Goal: Use online tool/utility: Use online tool/utility

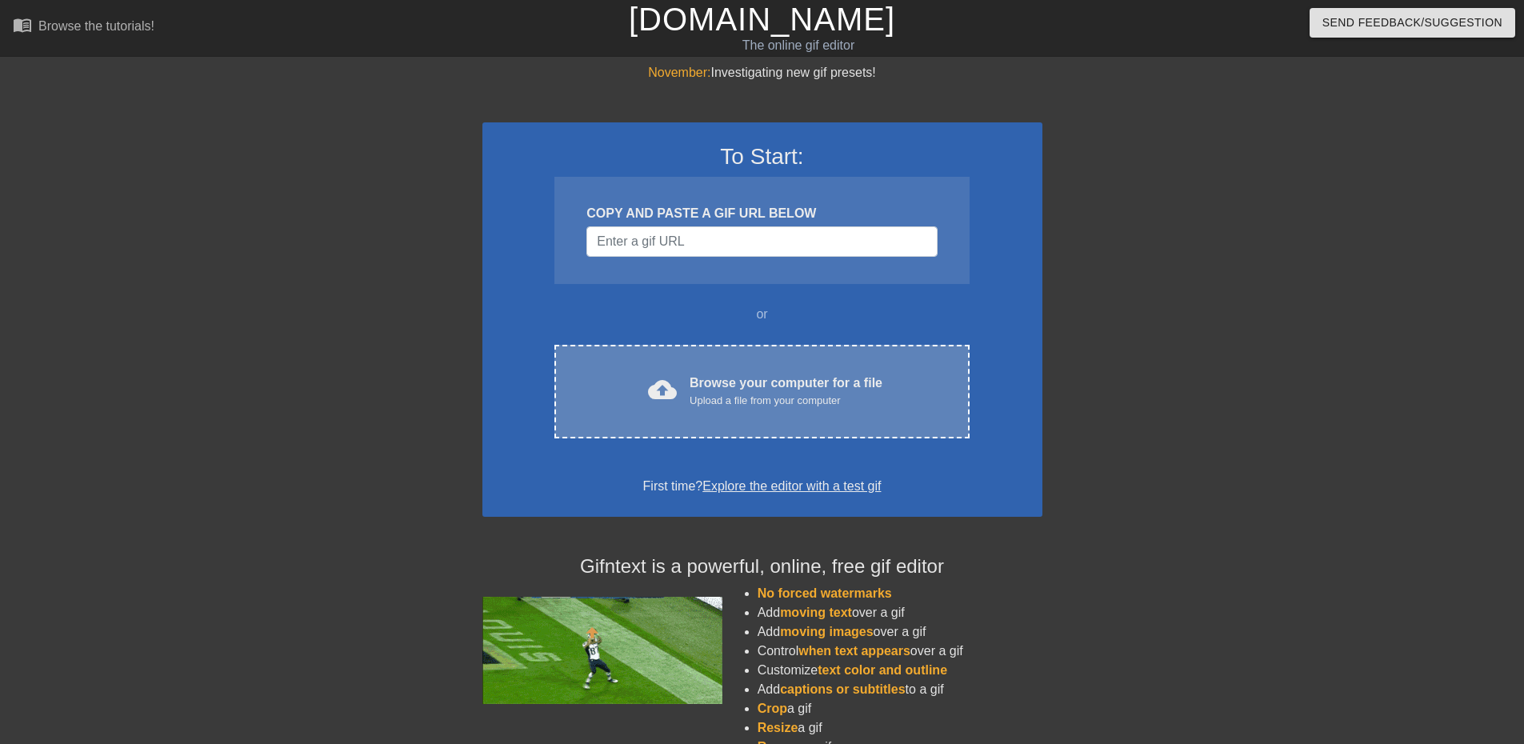
click at [805, 410] on div "cloud_upload Browse your computer for a file Upload a file from your computer C…" at bounding box center [761, 392] width 414 height 94
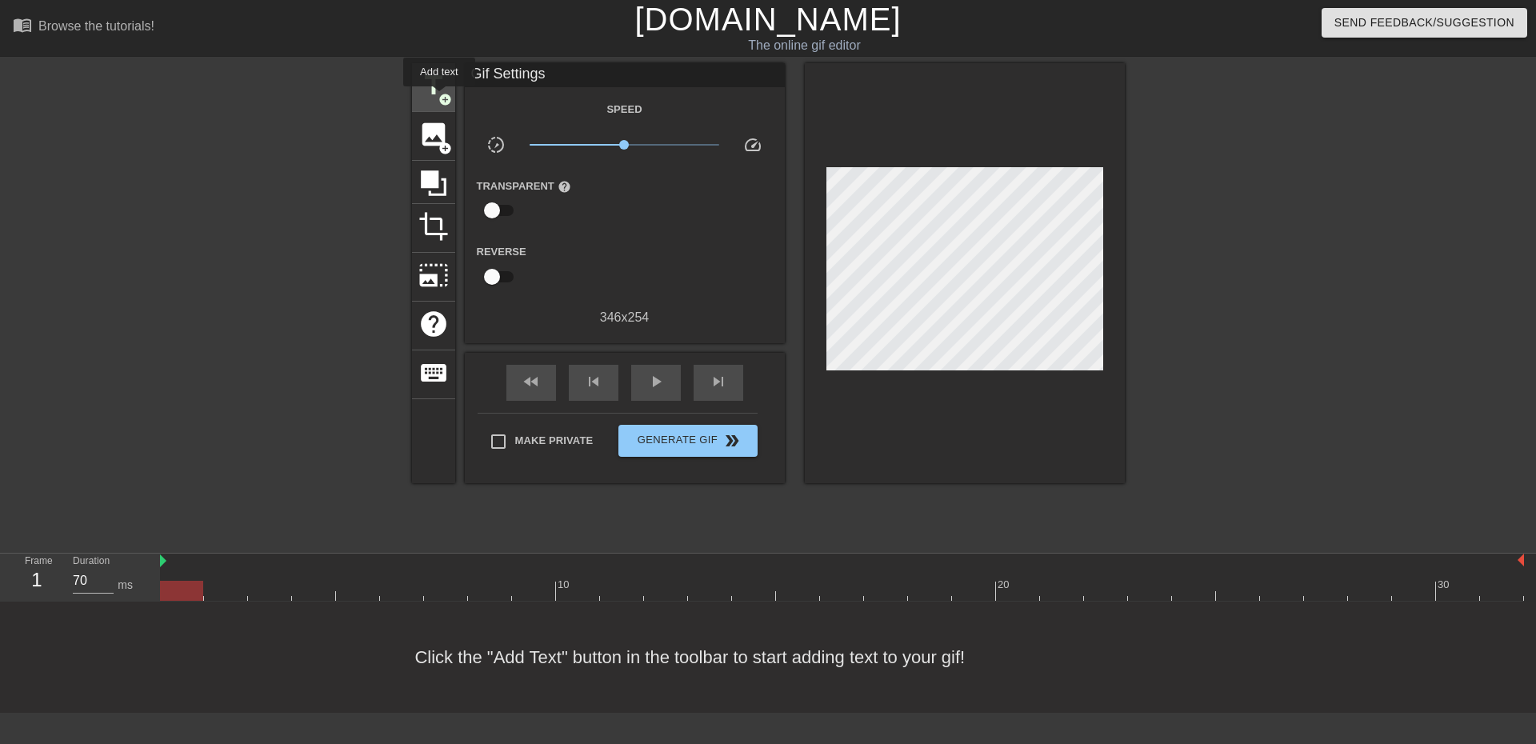
click at [439, 98] on span "add_circle" at bounding box center [445, 100] width 14 height 14
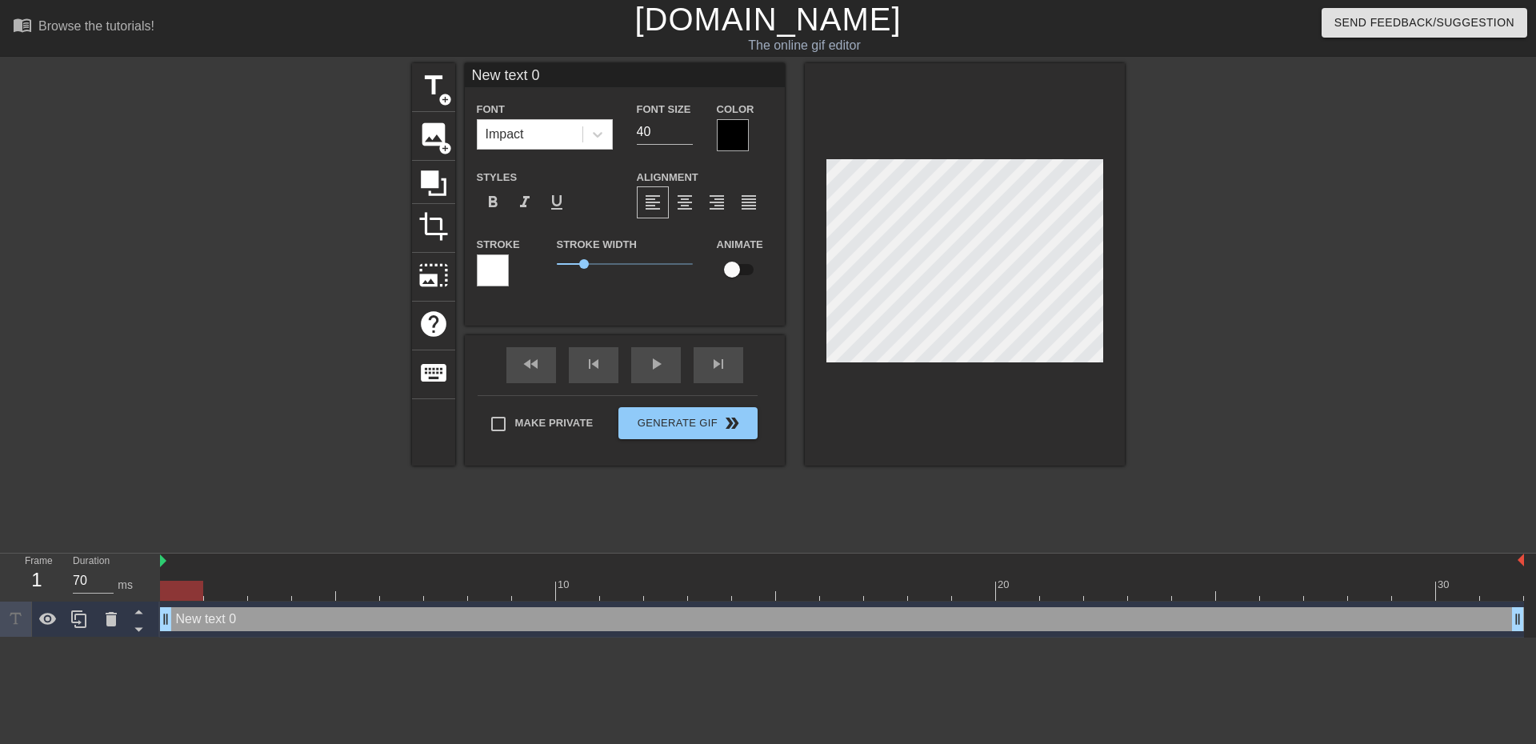
scroll to position [2, 4]
type input "n"
type textarea "n"
type input "ne"
type textarea "ne"
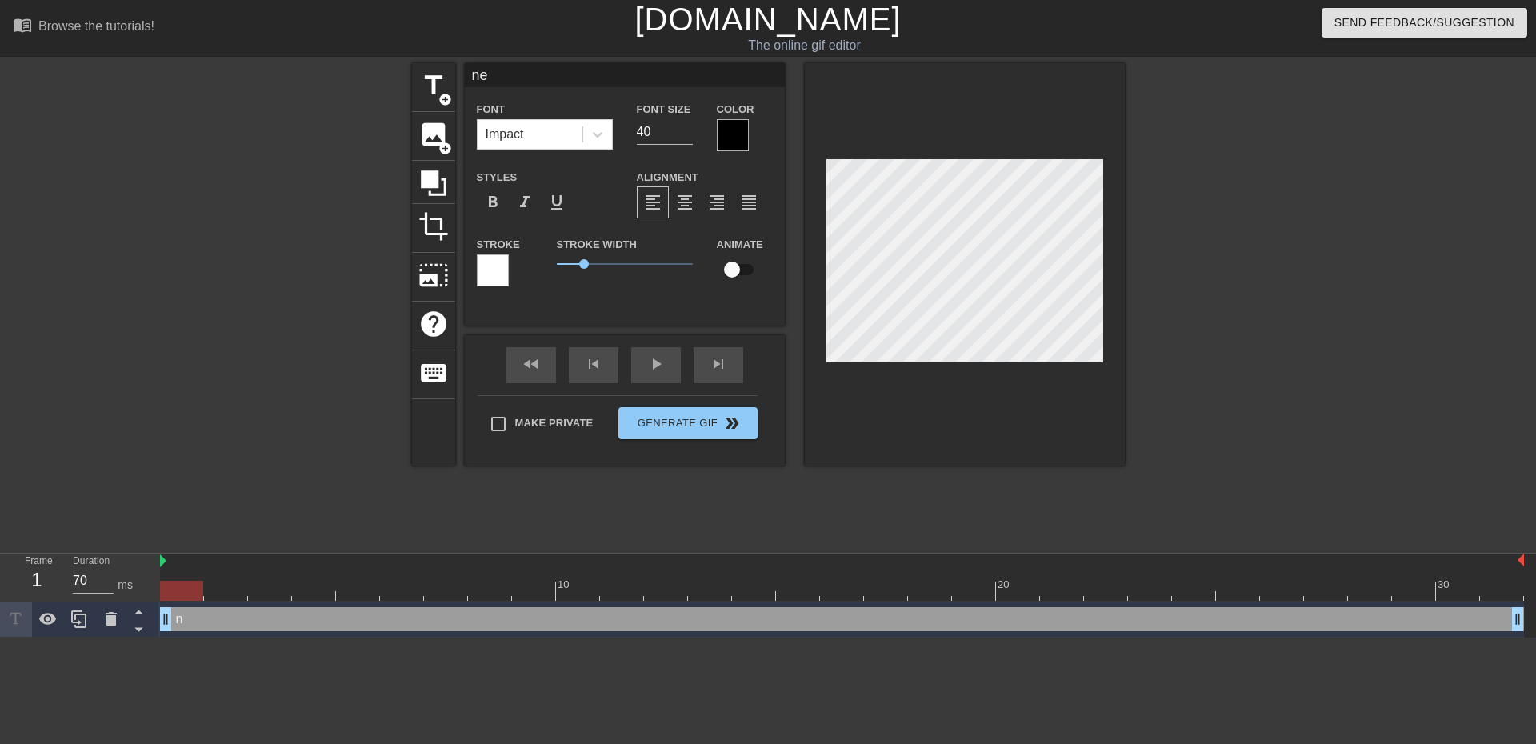
type input "net"
type textarea "net"
type input "netf"
type textarea "netf"
type input "netfl"
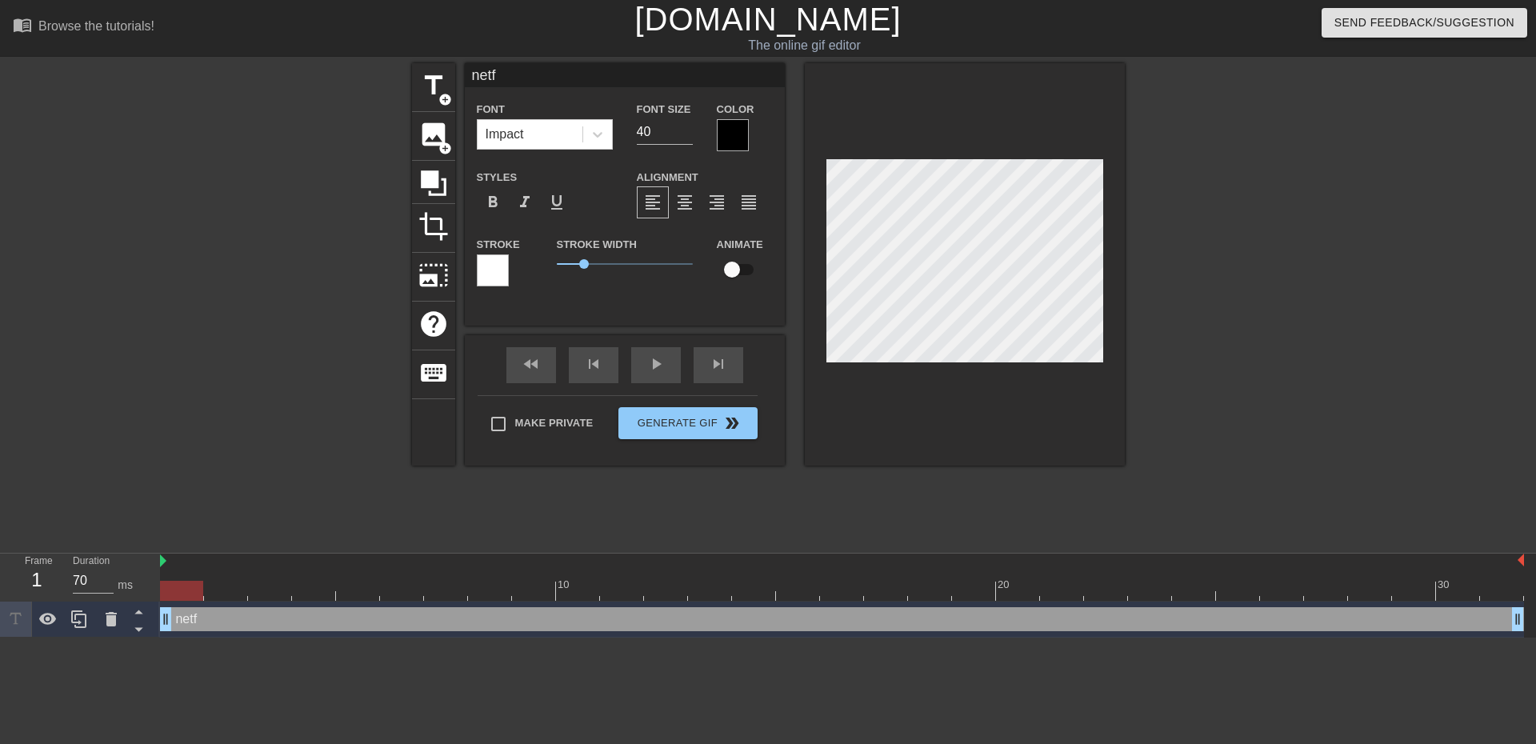
type textarea "netfl"
type input "netfli"
type textarea "netfli"
type input "netflix"
type textarea "netflix"
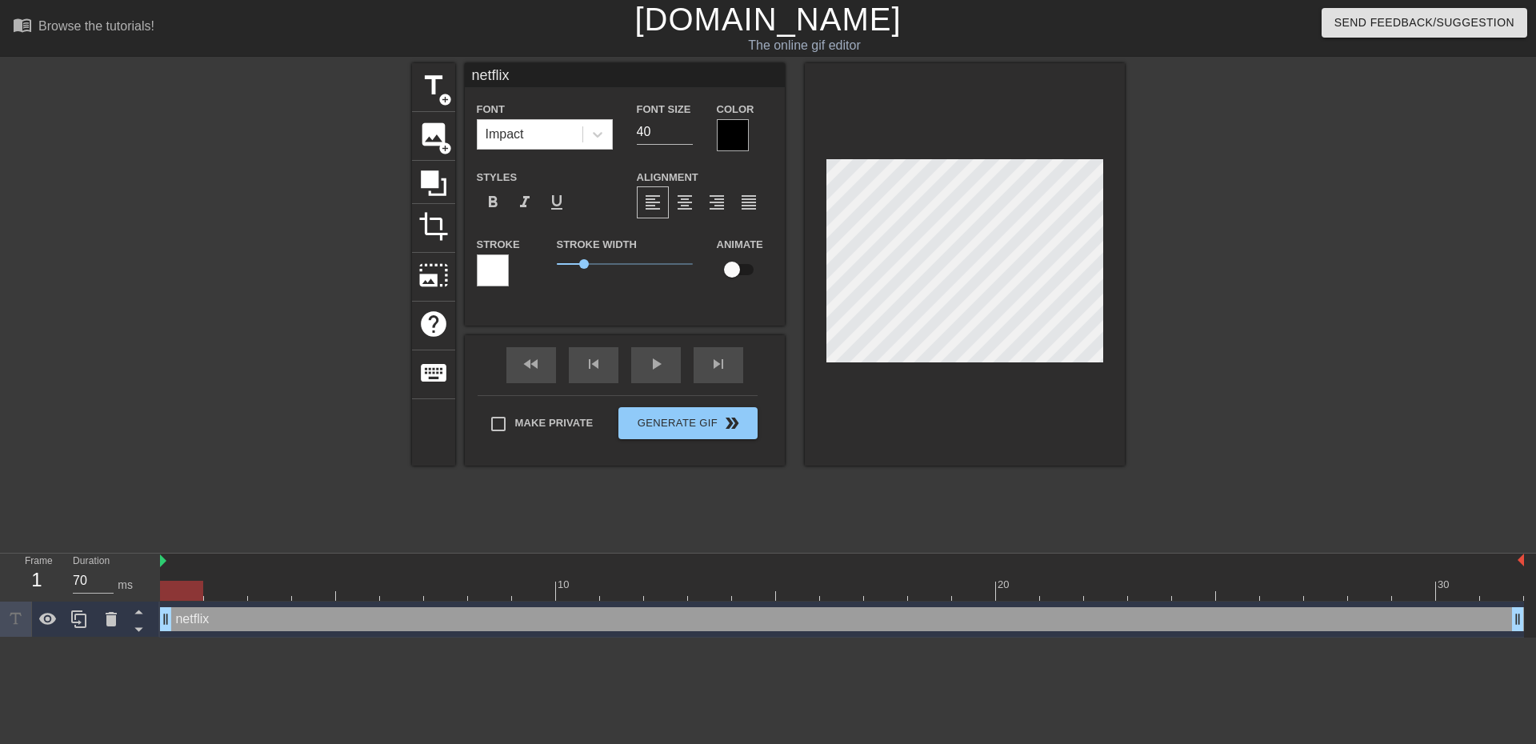
type input "netflix"
type textarea "netflix"
type input "netflix a"
type textarea "netflix a"
type input "netflix an"
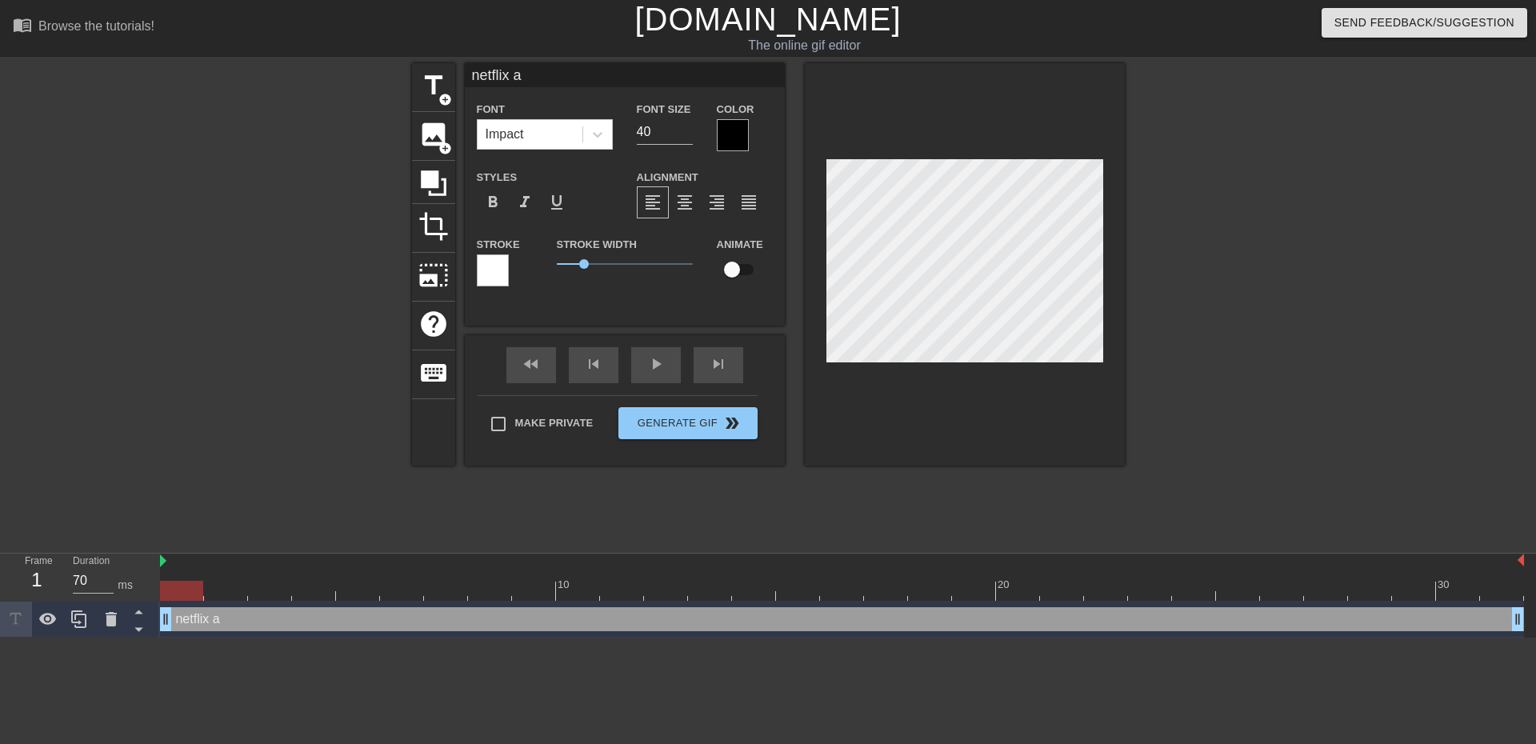
type textarea "netflix an"
type input "netflix and"
type textarea "netflix and"
type input "netflix and"
type textarea "netflix and"
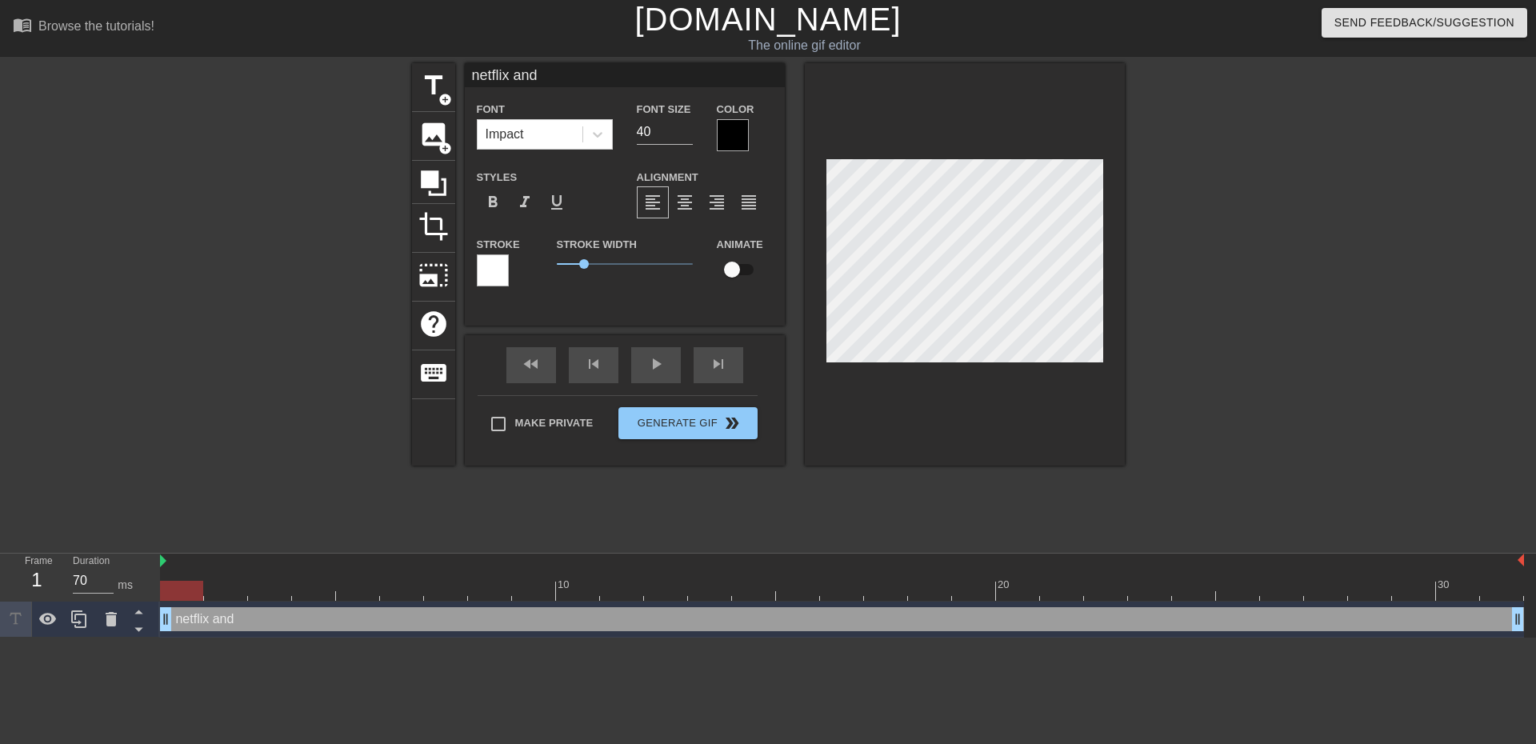
type input "netflix and c"
type textarea "netflix and c"
type input "netflix and ch"
type textarea "netflix and ch"
type input "netflix and chi"
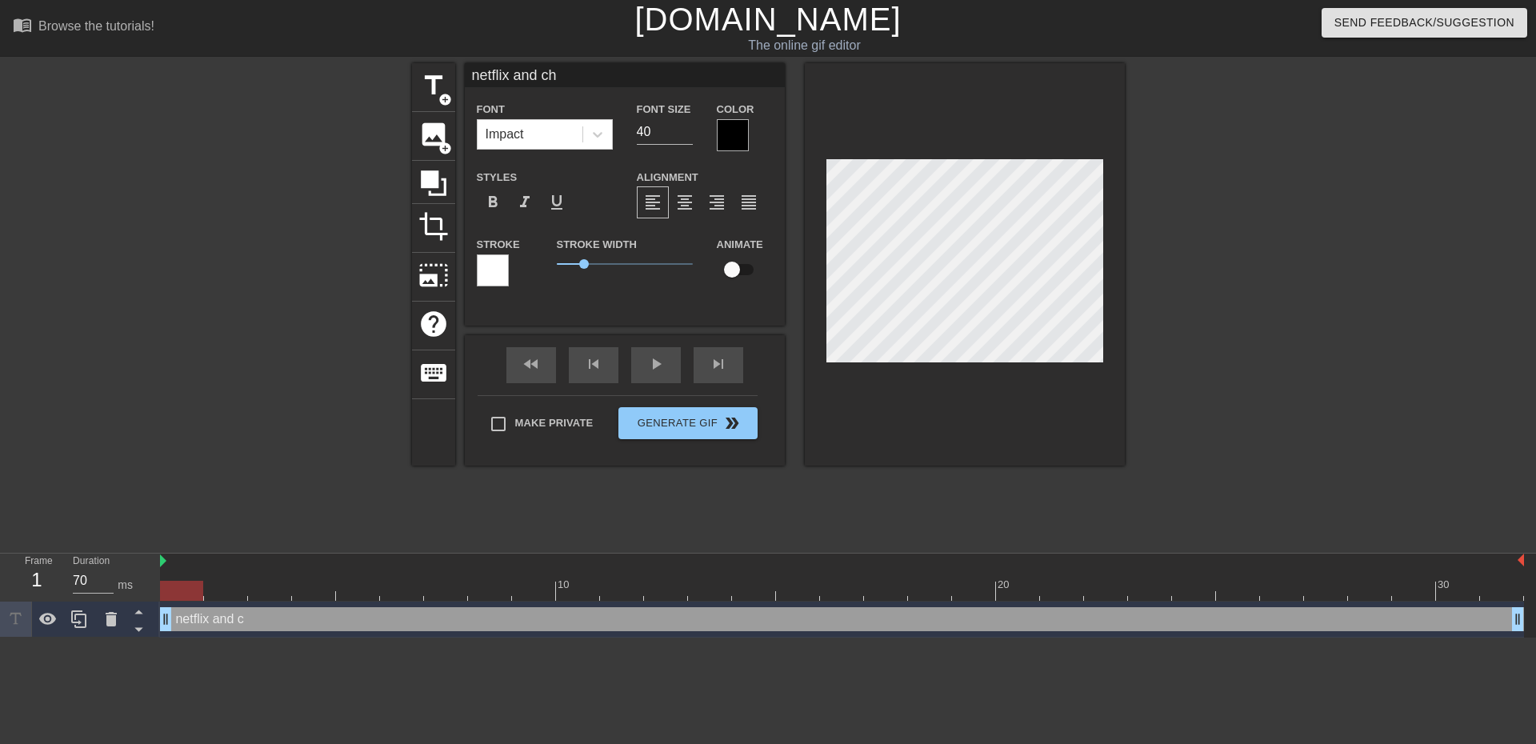
type textarea "netflix and chi"
type input "netflix and chil"
type textarea "netflix and chil"
type input "netflix and chill"
type textarea "netflix and chill"
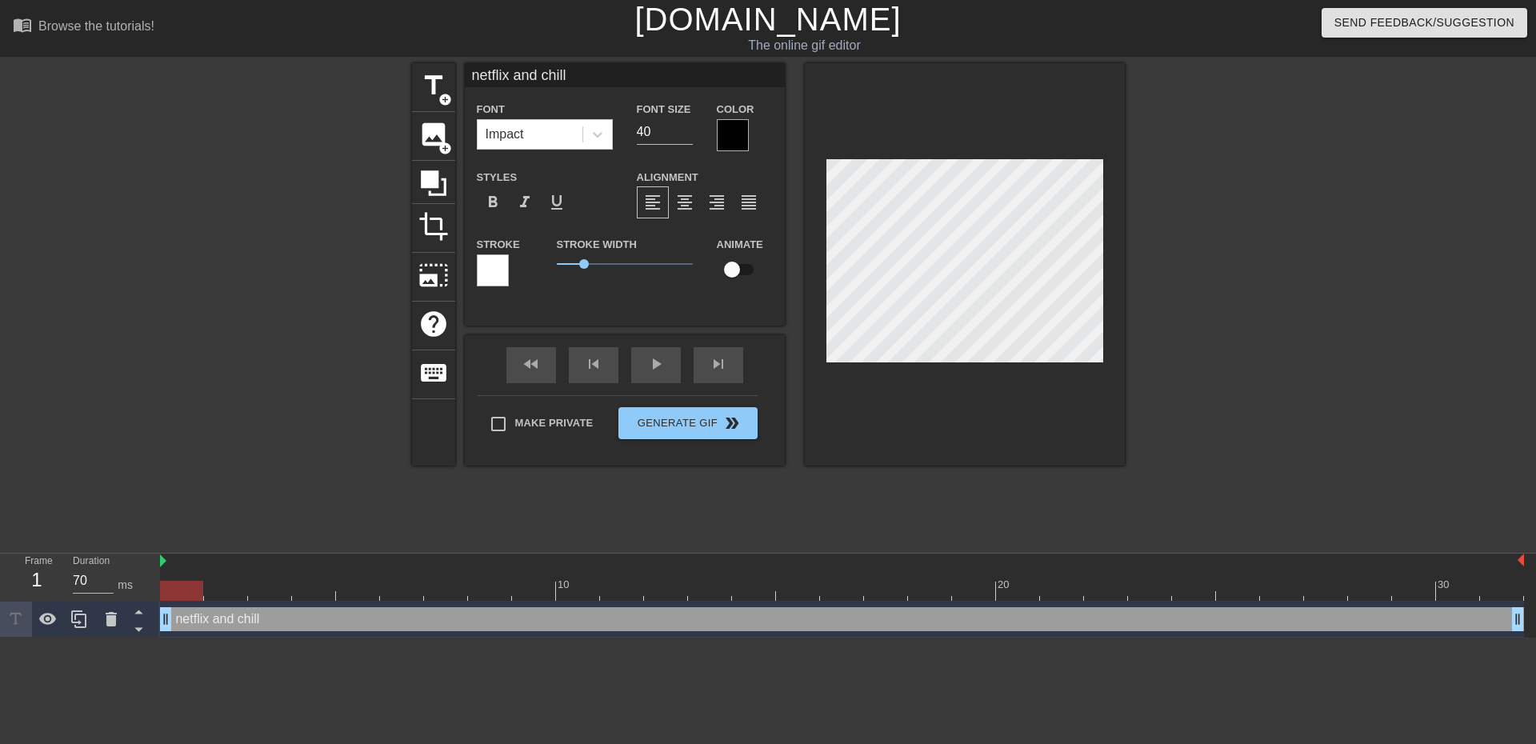
type input "netflix and chill?"
type textarea "netflix and chill?"
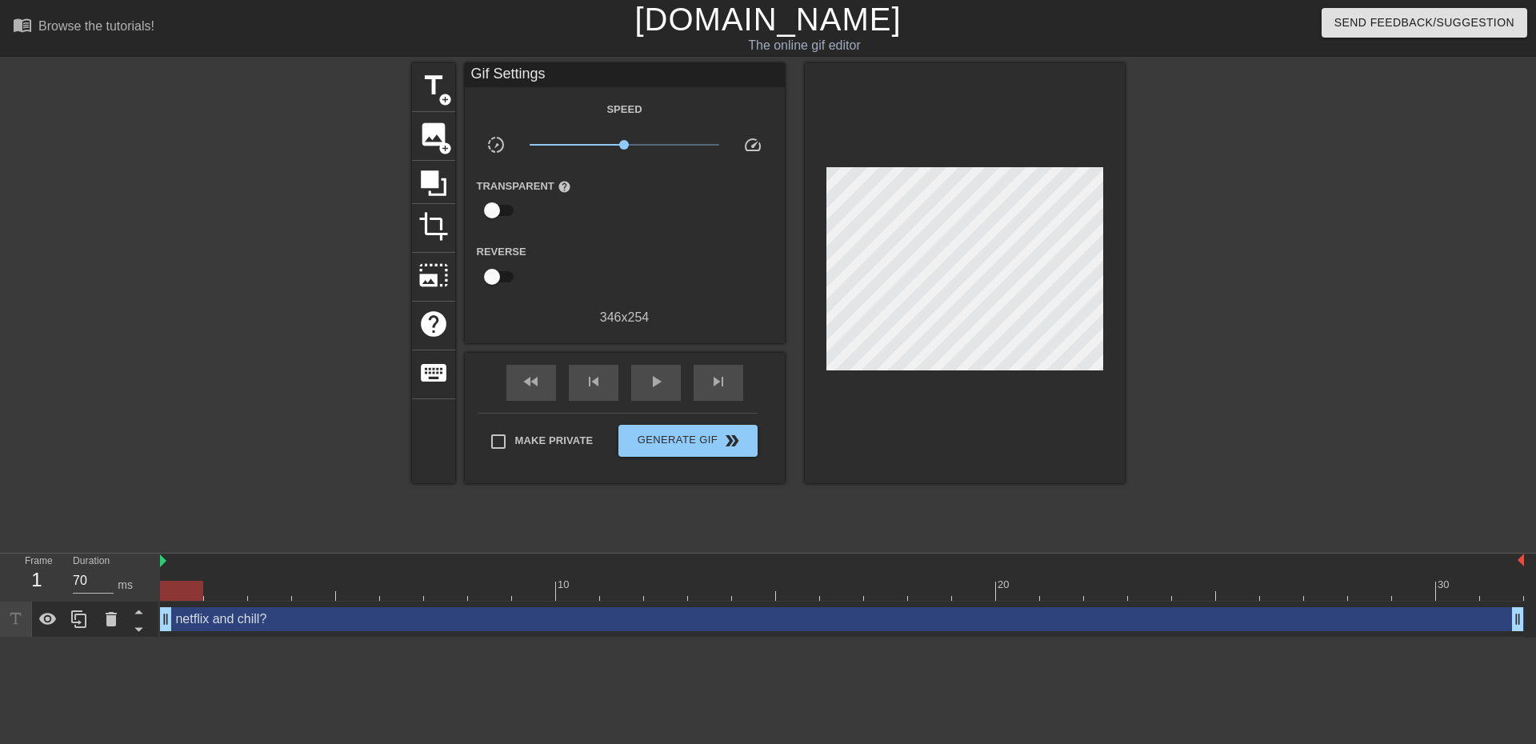
drag, startPoint x: 1270, startPoint y: 292, endPoint x: 1225, endPoint y: 269, distance: 50.4
click at [1274, 290] on div at bounding box center [1264, 303] width 240 height 480
click at [1242, 388] on div at bounding box center [1264, 303] width 240 height 480
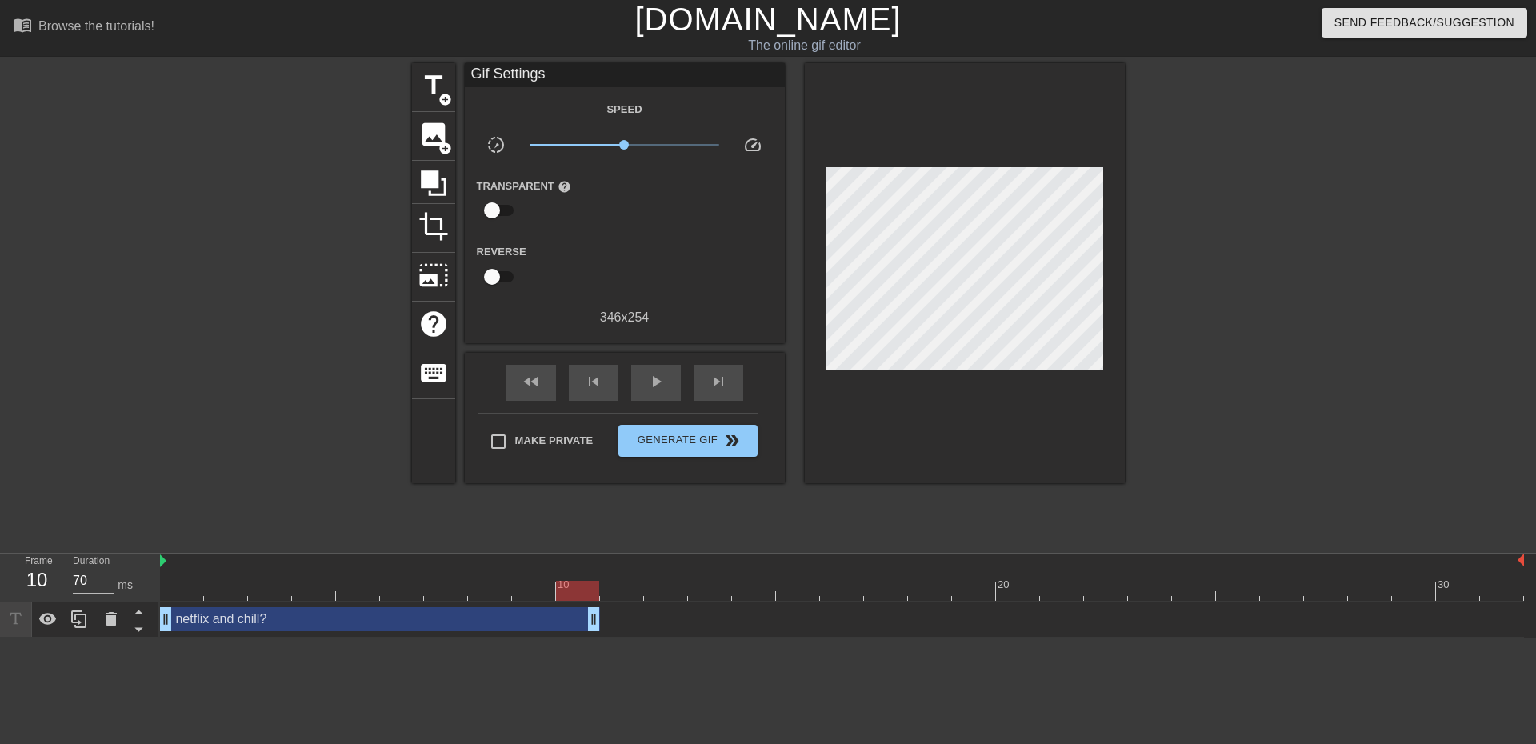
drag, startPoint x: 1520, startPoint y: 626, endPoint x: 577, endPoint y: 635, distance: 943.7
click at [577, 635] on div "netflix and chill? drag_handle drag_handle" at bounding box center [842, 619] width 1364 height 36
click at [70, 618] on icon at bounding box center [79, 618] width 19 height 19
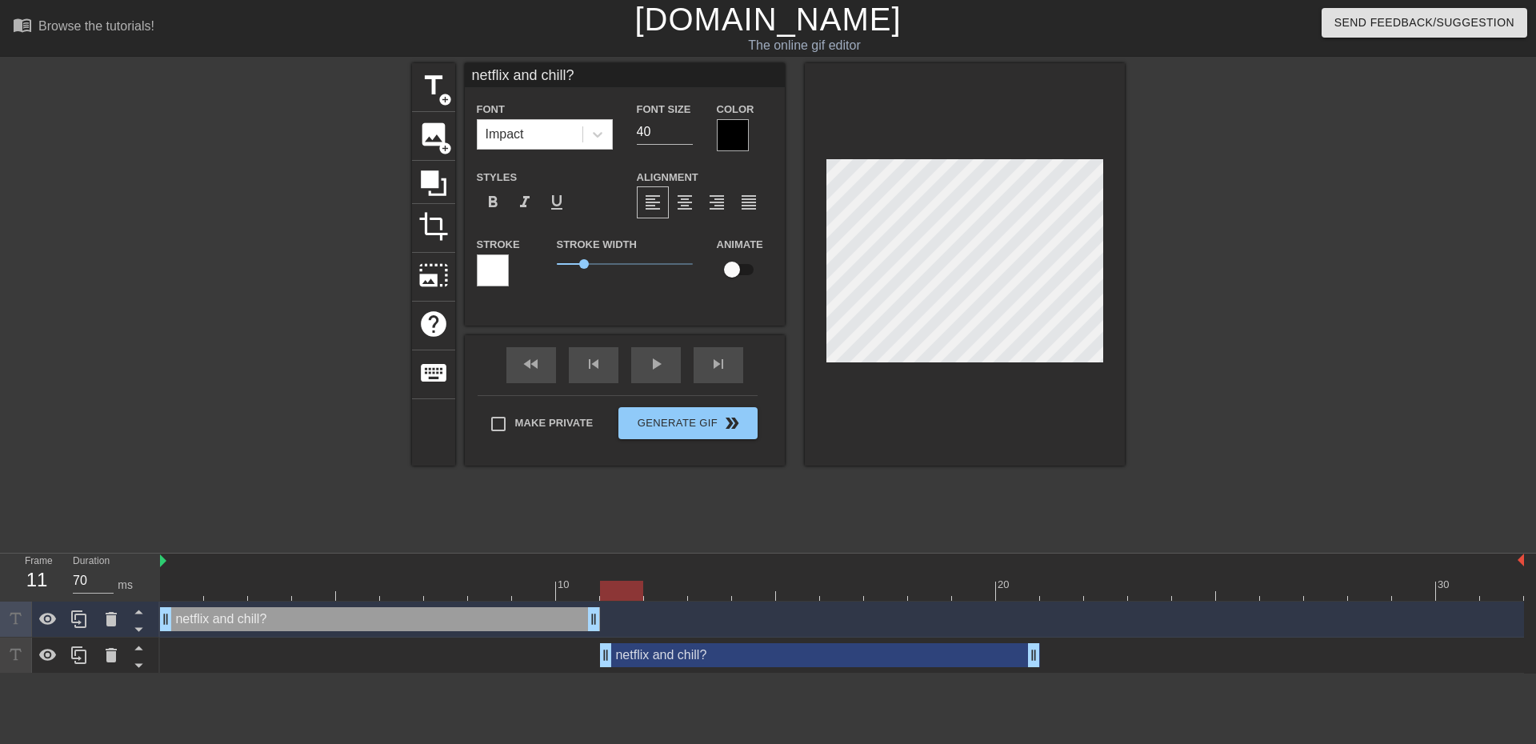
drag, startPoint x: 290, startPoint y: 661, endPoint x: 699, endPoint y: 657, distance: 408.7
click at [697, 658] on div "netflix and chill? drag_handle drag_handle" at bounding box center [820, 655] width 440 height 24
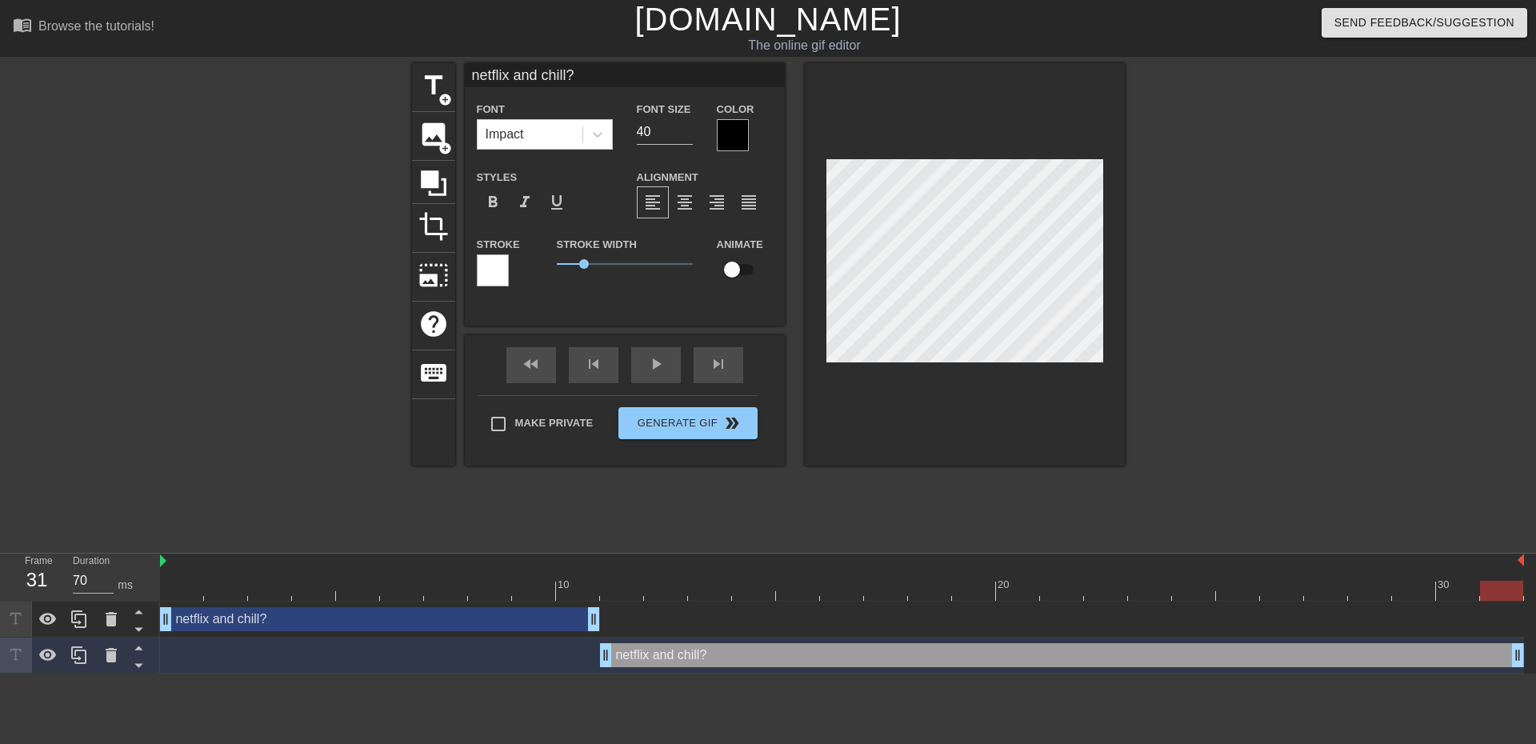
drag, startPoint x: 1031, startPoint y: 660, endPoint x: 1535, endPoint y: 653, distance: 503.9
click at [1523, 653] on div "netflix and chill? drag_handle drag_handle netflix and chill? drag_handle drag_…" at bounding box center [848, 637] width 1376 height 72
click at [1295, 656] on div "netflix and chill? drag_handle drag_handle" at bounding box center [1062, 655] width 924 height 24
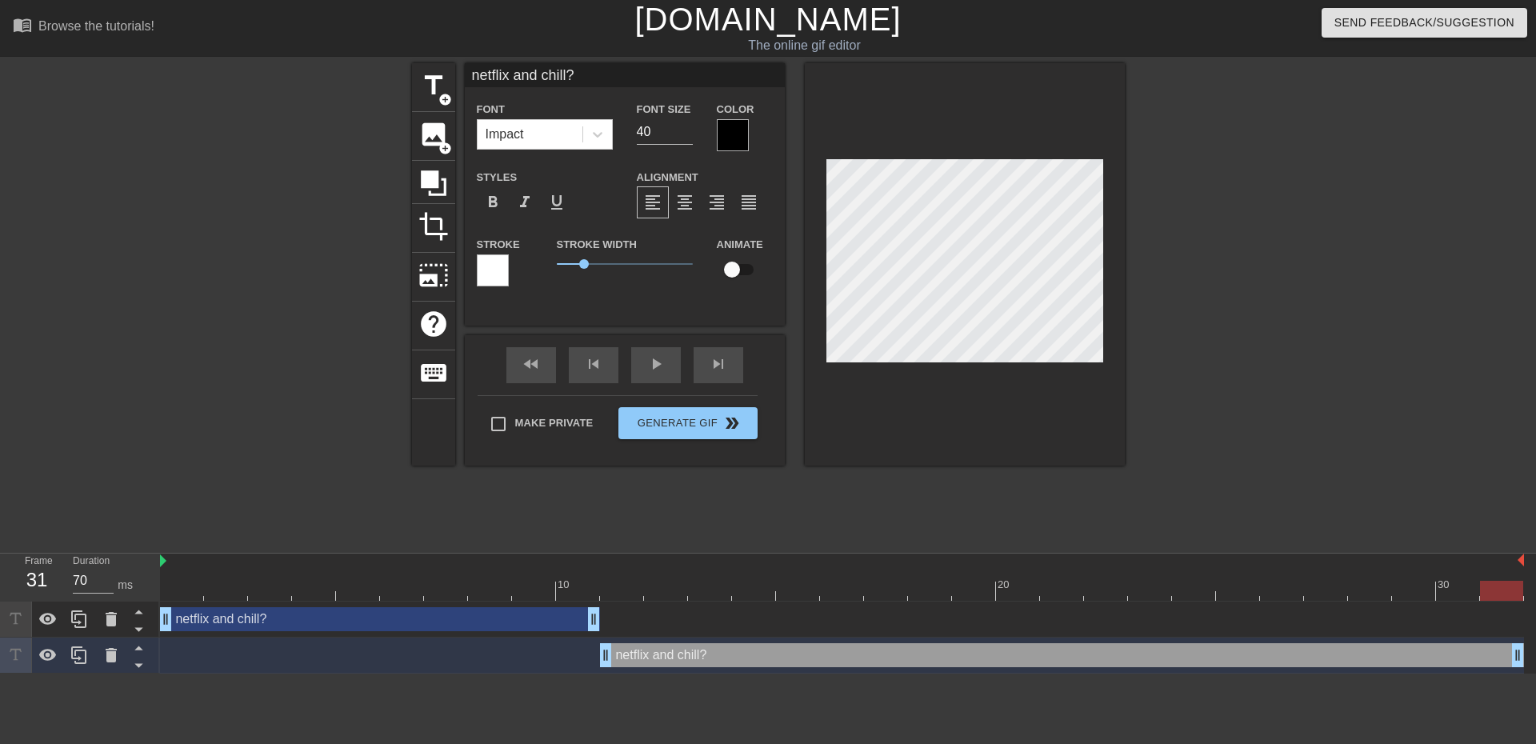
type input "b"
type textarea "b"
type input "bu"
type textarea "bu"
type input "but"
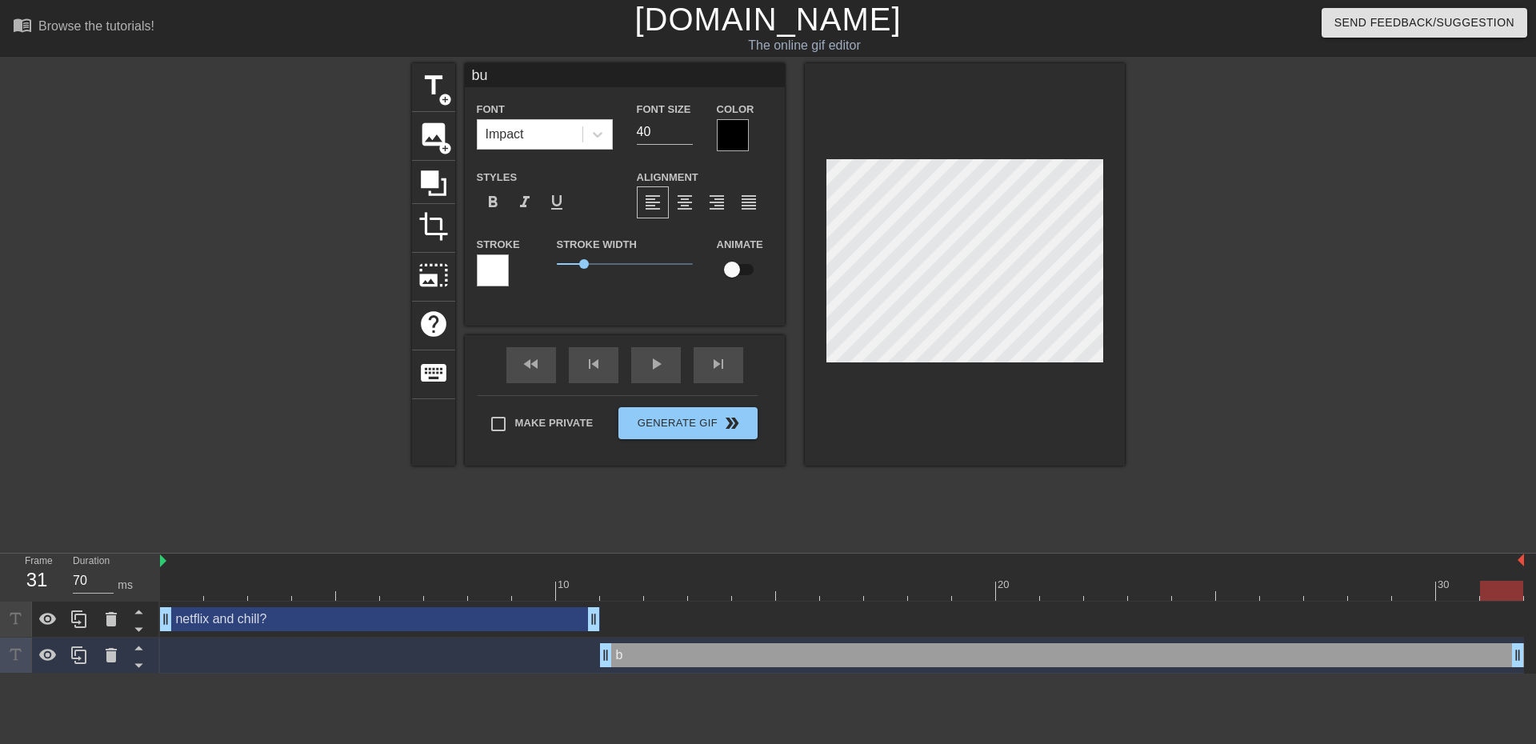
type textarea "but"
type input "but"
type textarea "but"
type input "but o"
type textarea "but o"
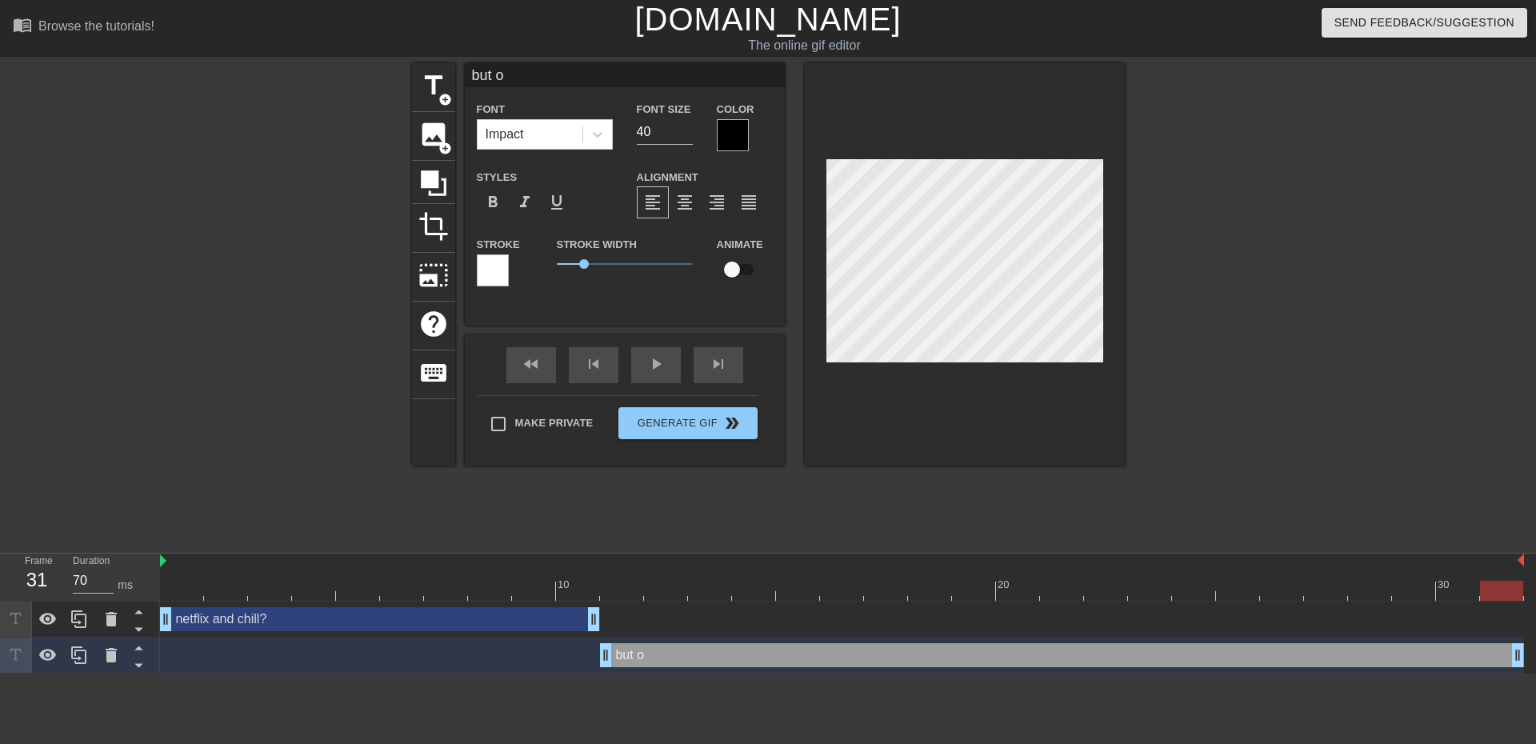
type input "but of"
type textarea "but of"
type input "but of"
type textarea "but of"
type input "but of c"
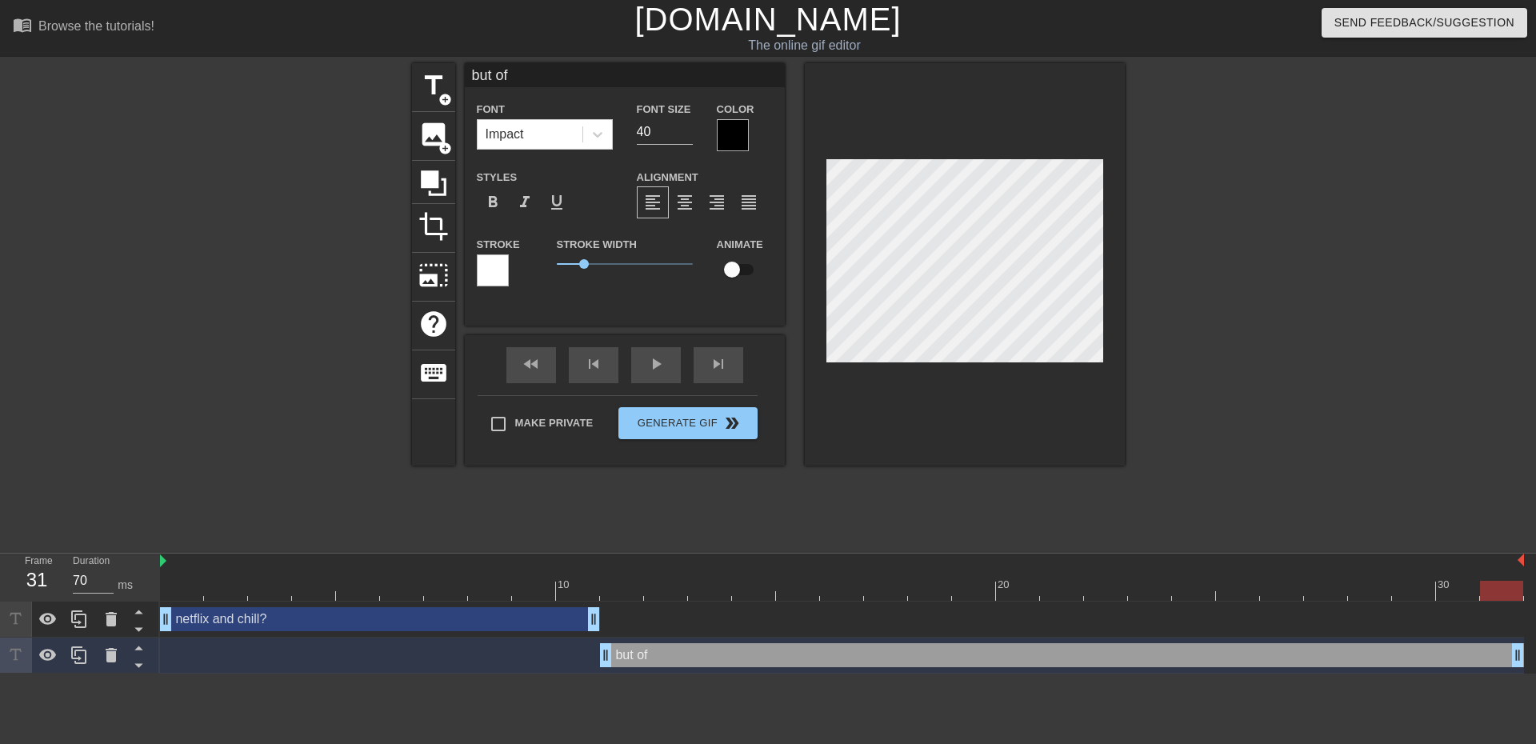
type textarea "but of c"
type input "but of co"
type textarea "but of co"
type input "but of cou"
type textarea "but of cou"
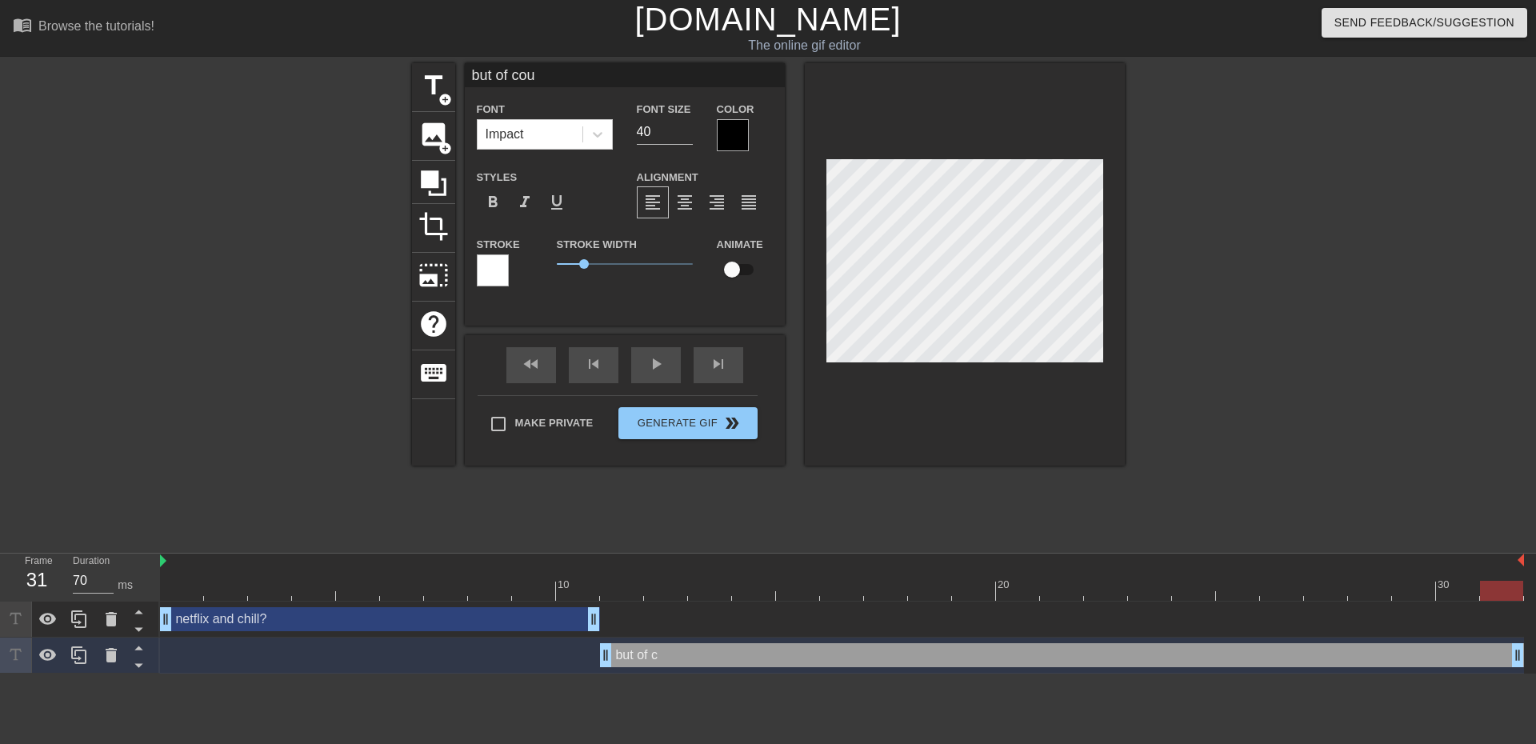
type input "but of cour"
type textarea "but of cour"
type input "but of cours"
type textarea "but of cours"
type input "but of course"
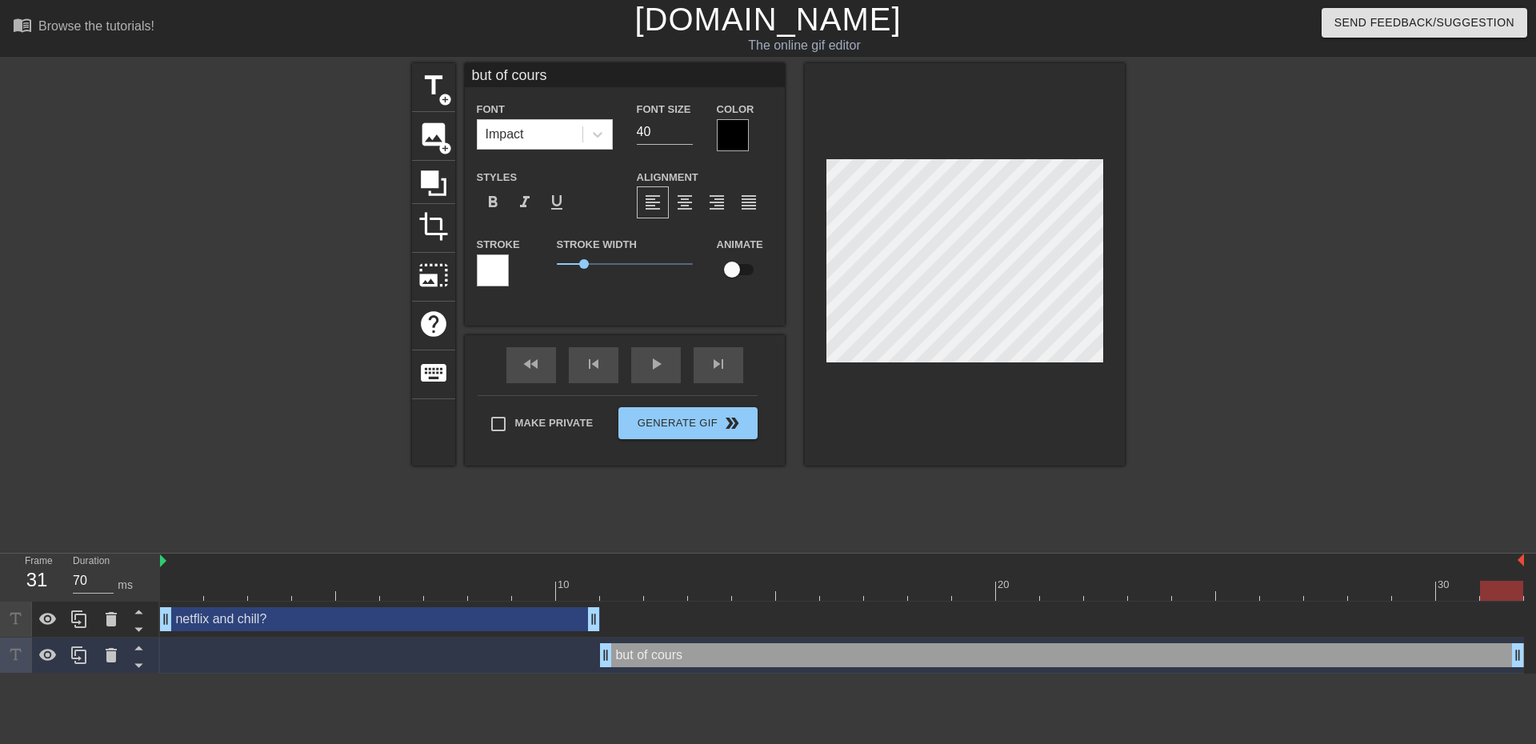
type textarea "but of course"
type input "but of course"
type textarea "but of course"
type input "but of course m"
type textarea "but of course m"
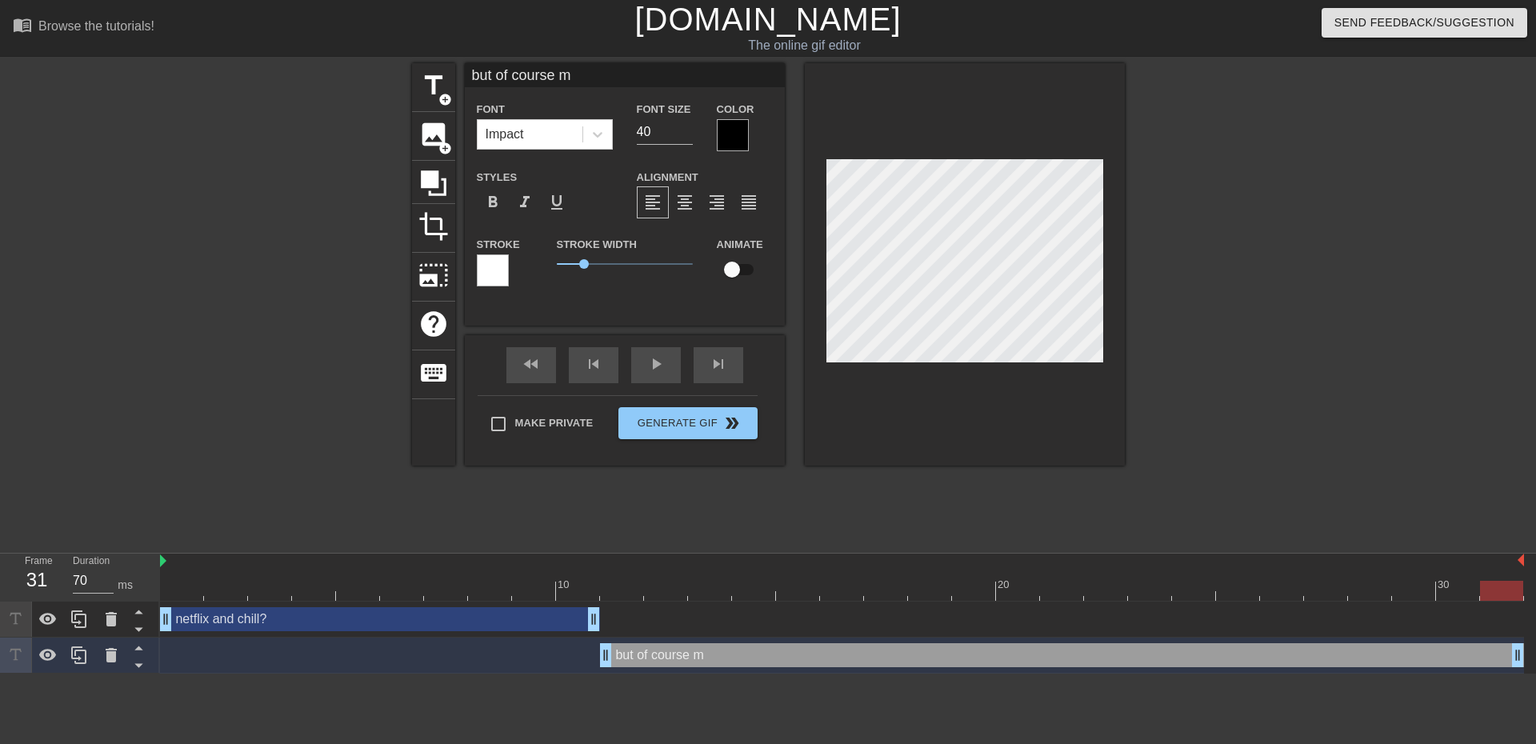
type input "but of course mo"
type textarea "but of course mo"
type input "but of course mon"
type textarea "but of course mon"
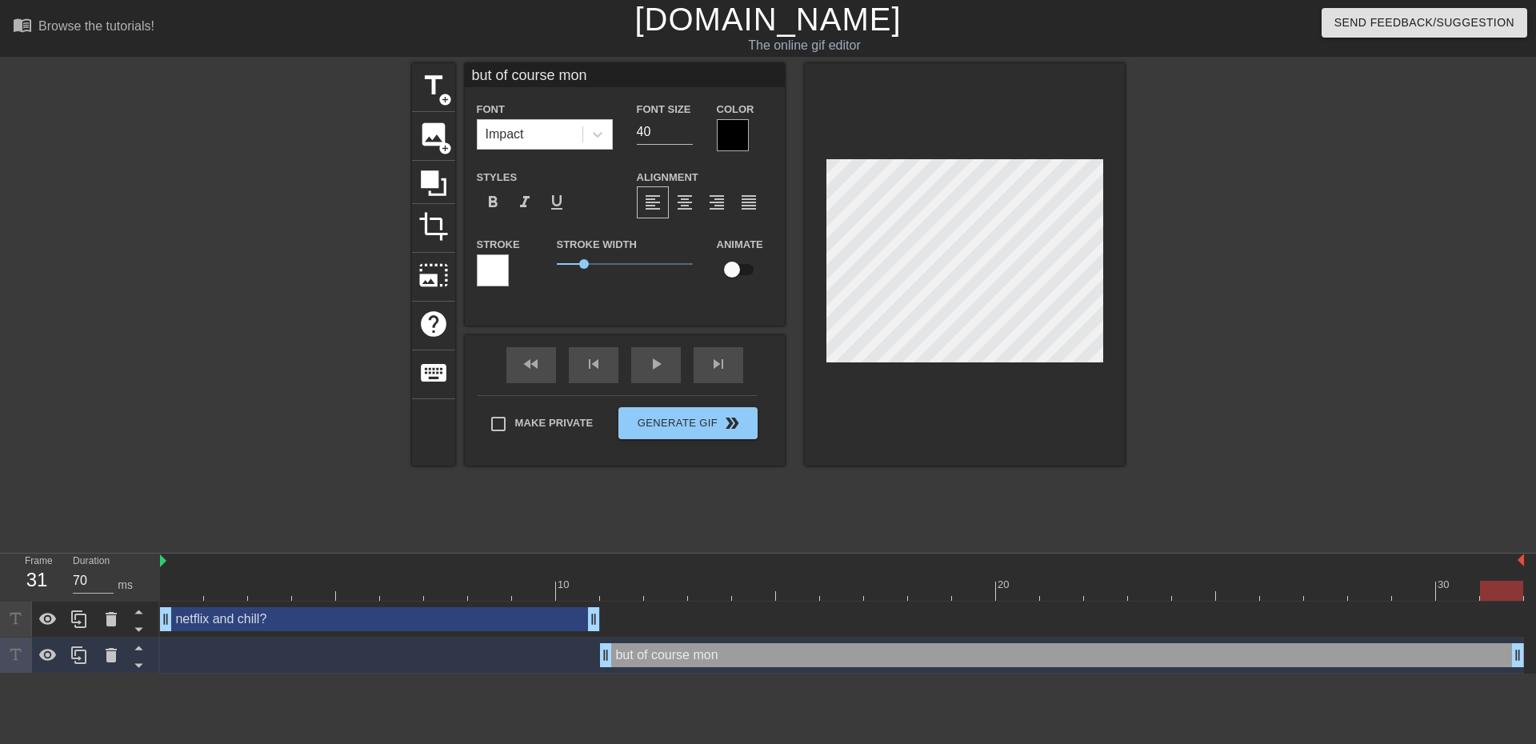
type input "but of course mon"
type textarea "but of course mon"
type input "but of course mon c"
type textarea "but of course mon c"
type input "but of course mon ca"
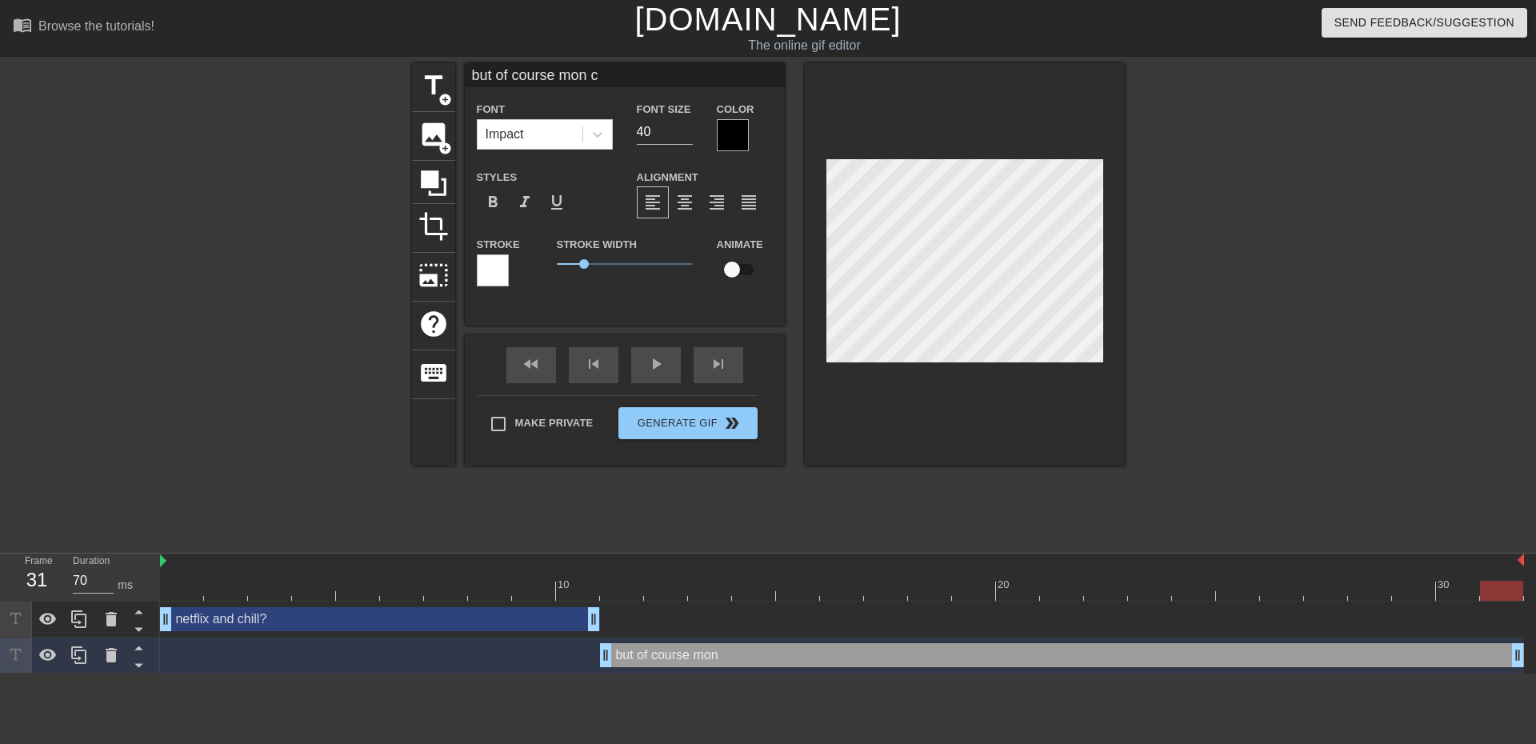
type textarea "but of course mon ca"
type input "but of course mon cap"
type textarea "but of course mon cap"
type input "but of course mon capi"
type textarea "but of course mon capi"
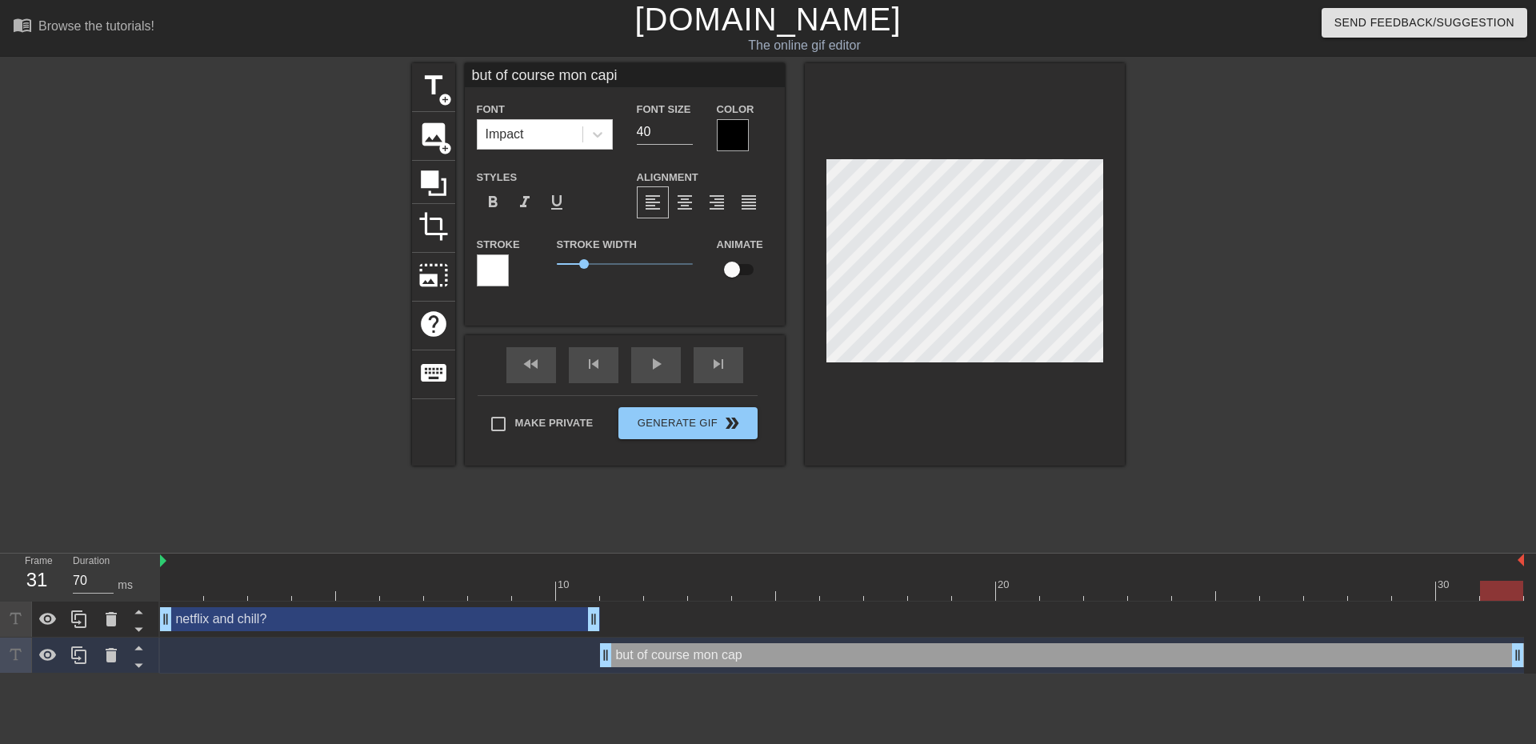
type input "but of course mon capit"
type textarea "but of course mon capit"
type input "but of course mon capita"
type textarea "but of course mon capita"
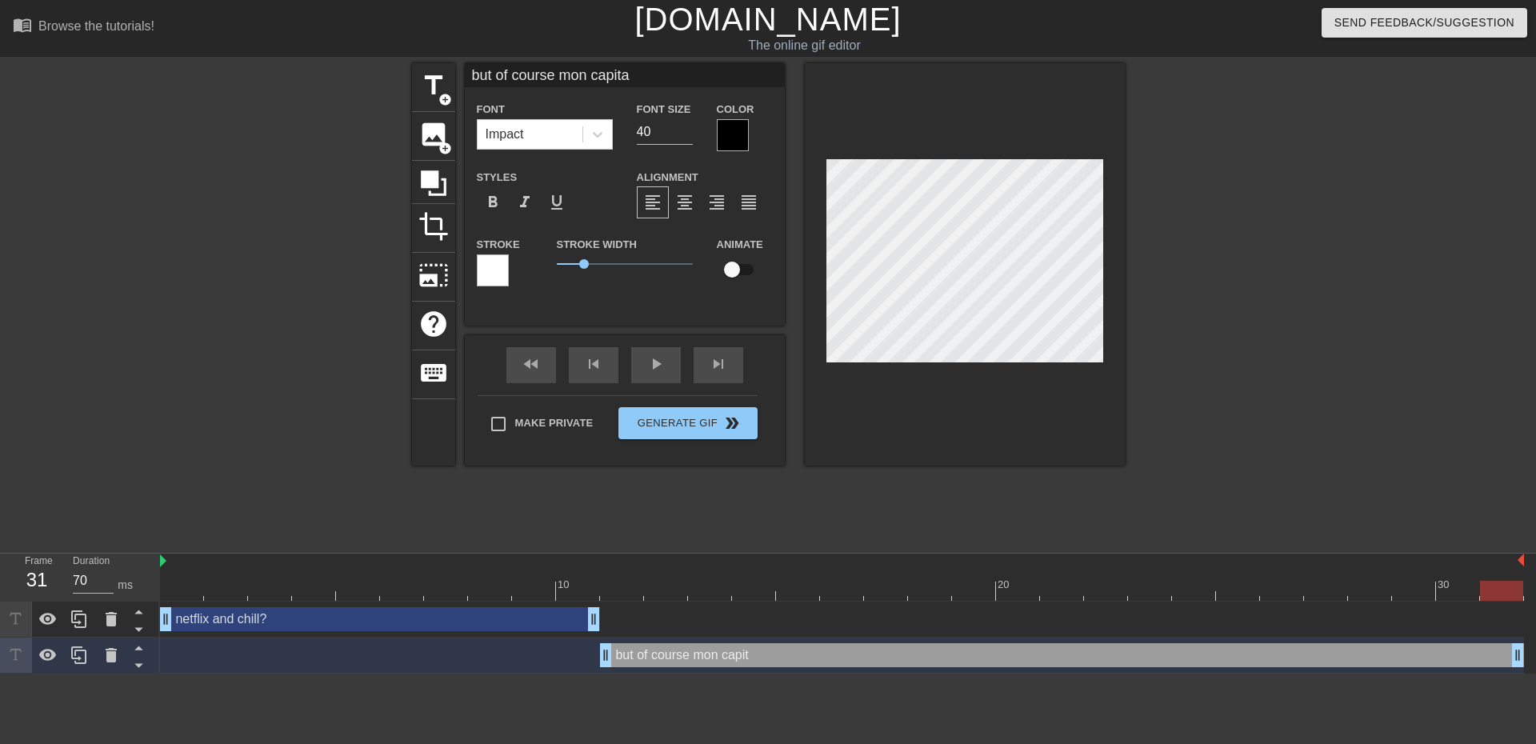
type input "but of course mon capit"
type textarea "but of course mon capit"
type input "but of course mon capi"
type textarea "but of course mon capi"
type input "but of course mon [PERSON_NAME]"
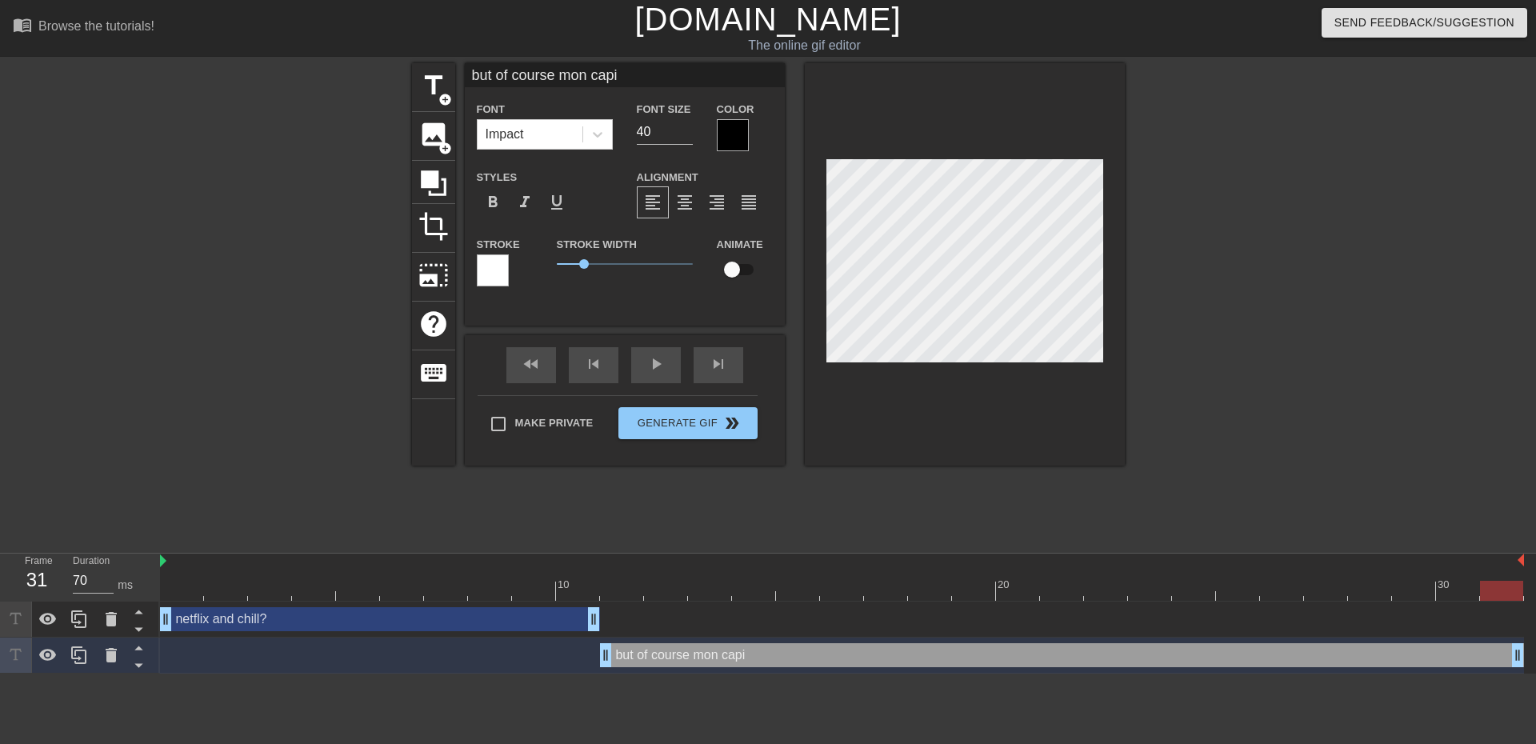
type textarea "but of course mon [PERSON_NAME]"
type input "but of course mon capiea"
type textarea "but of course mon capiea"
type input "but of course mon [PERSON_NAME]"
type textarea "but of course mon [PERSON_NAME]"
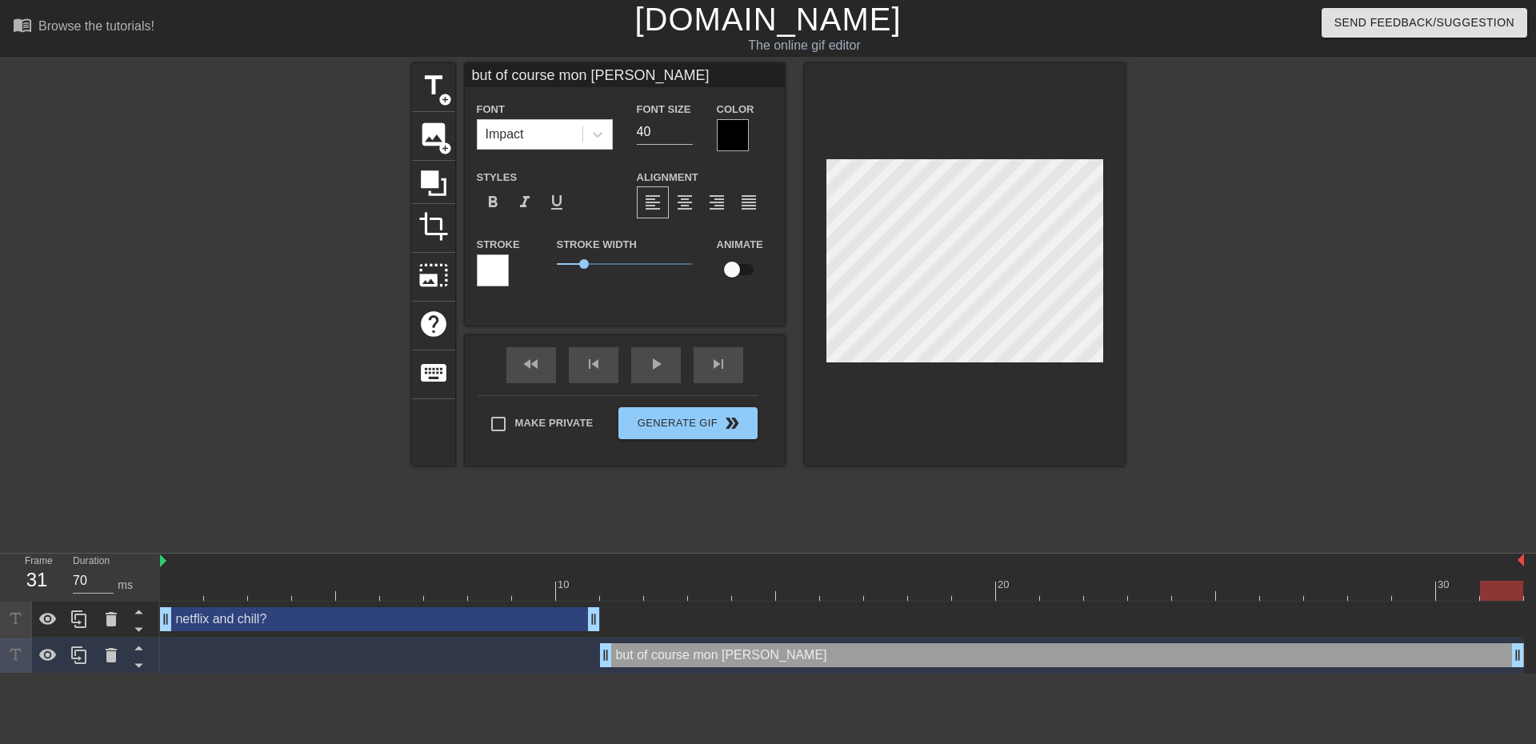
type input "but of course mon capi"
type textarea "but of course mon capi"
type input "but of course mon [PERSON_NAME]"
type textarea "but of course mon [PERSON_NAME]"
type input "but of course mon capiea"
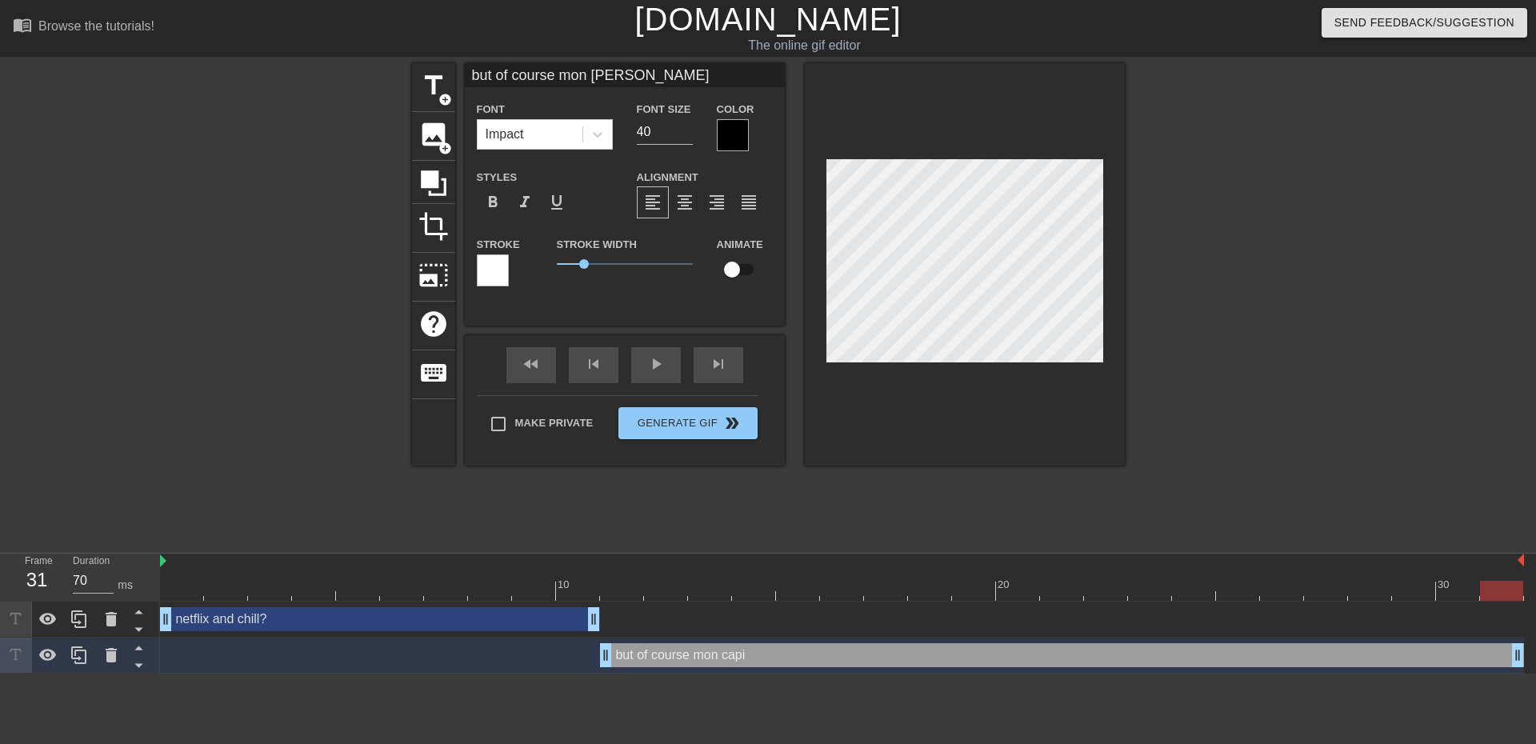
type textarea "but of course mon capiea"
type input "but of course mon [PERSON_NAME]"
type textarea "but of course mon [PERSON_NAME]"
type input "but of course mon capi"
type textarea "but of course mon capi"
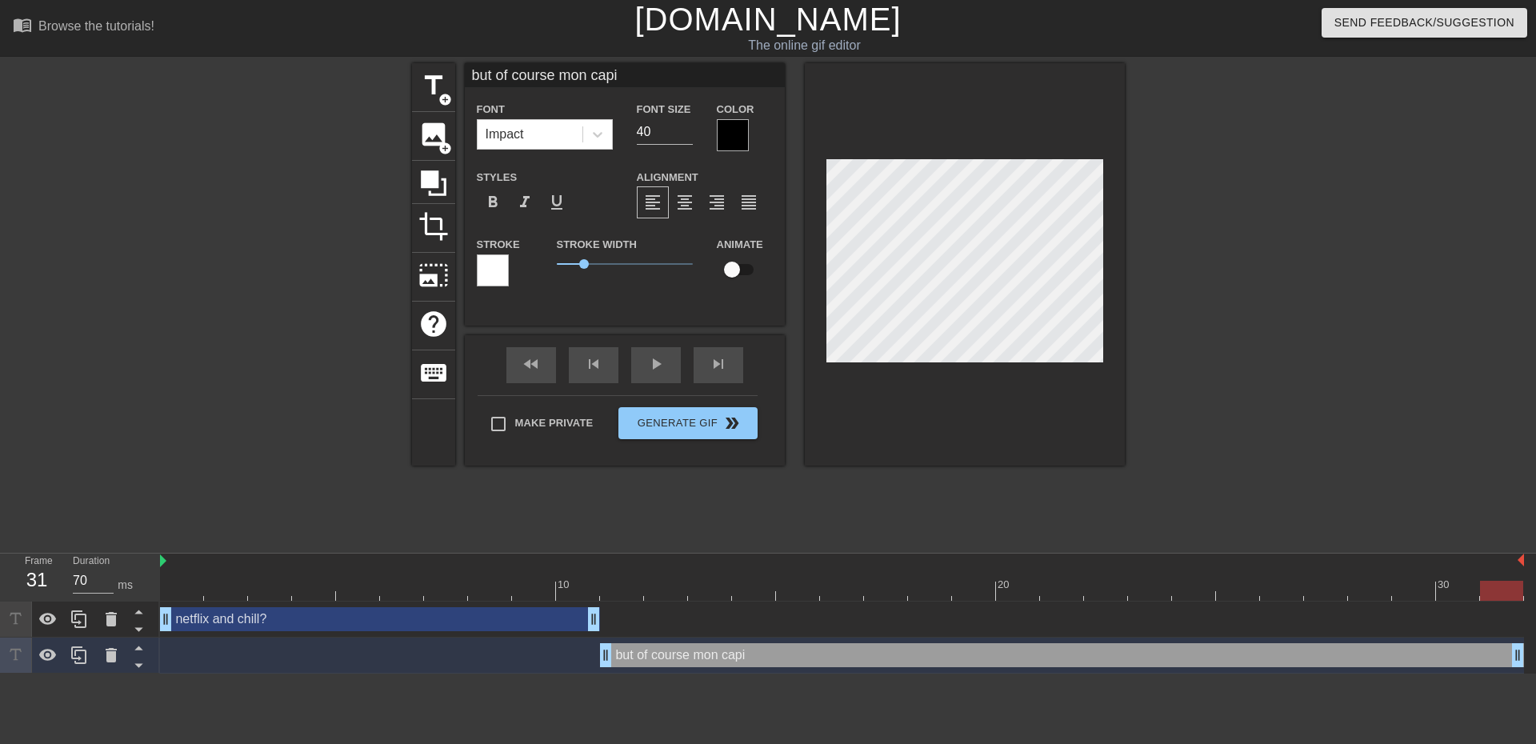
type input "but of course mon [PERSON_NAME]"
type textarea "but of course mon [PERSON_NAME]"
type input "but of course mon capiea"
type textarea "but of course mon capiea"
type input "but of course mon capieat"
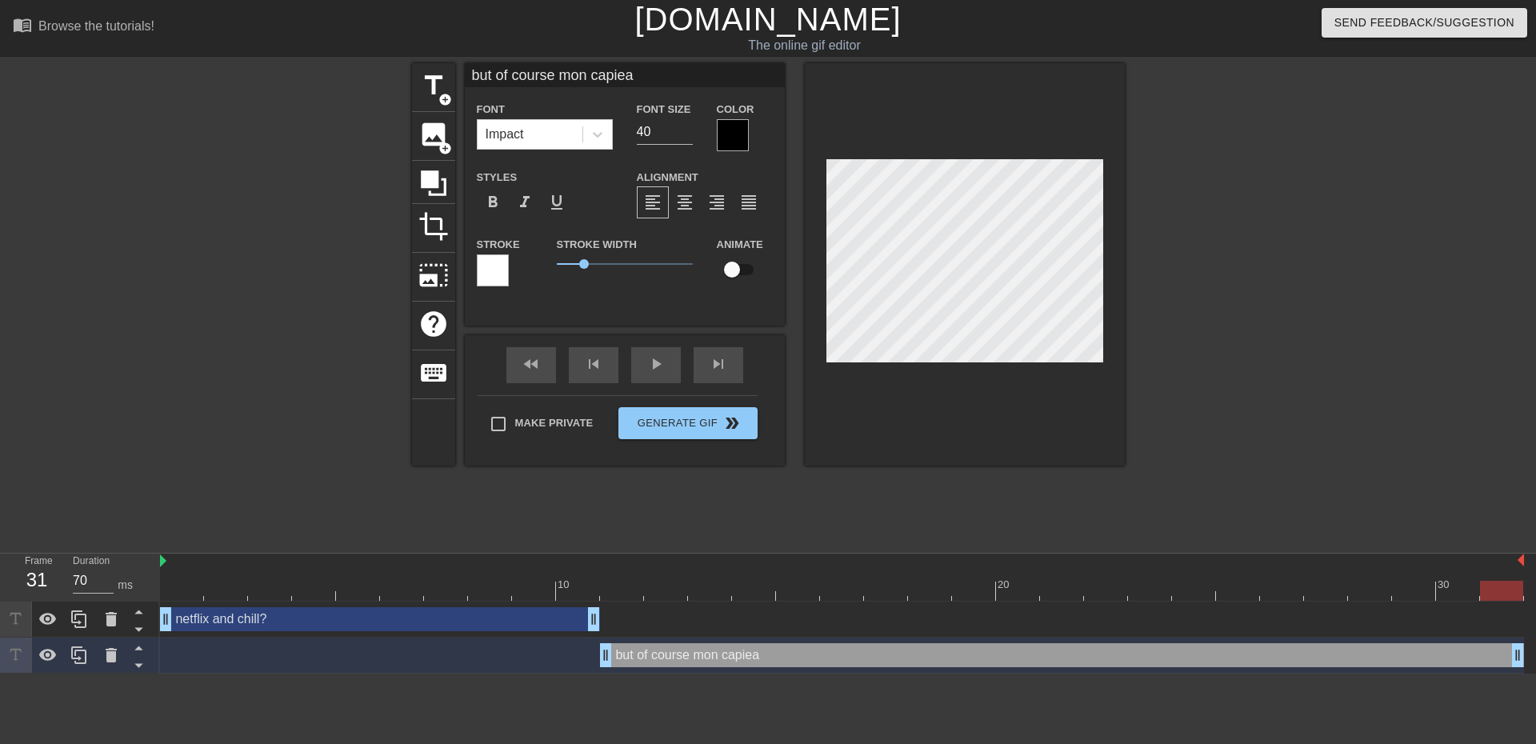
type textarea "but of course mon capieat"
type input "but of course mon capieata"
type textarea "but of course mon capieata"
type input "but of course mon capieatah"
type textarea "but of course mon capieatah"
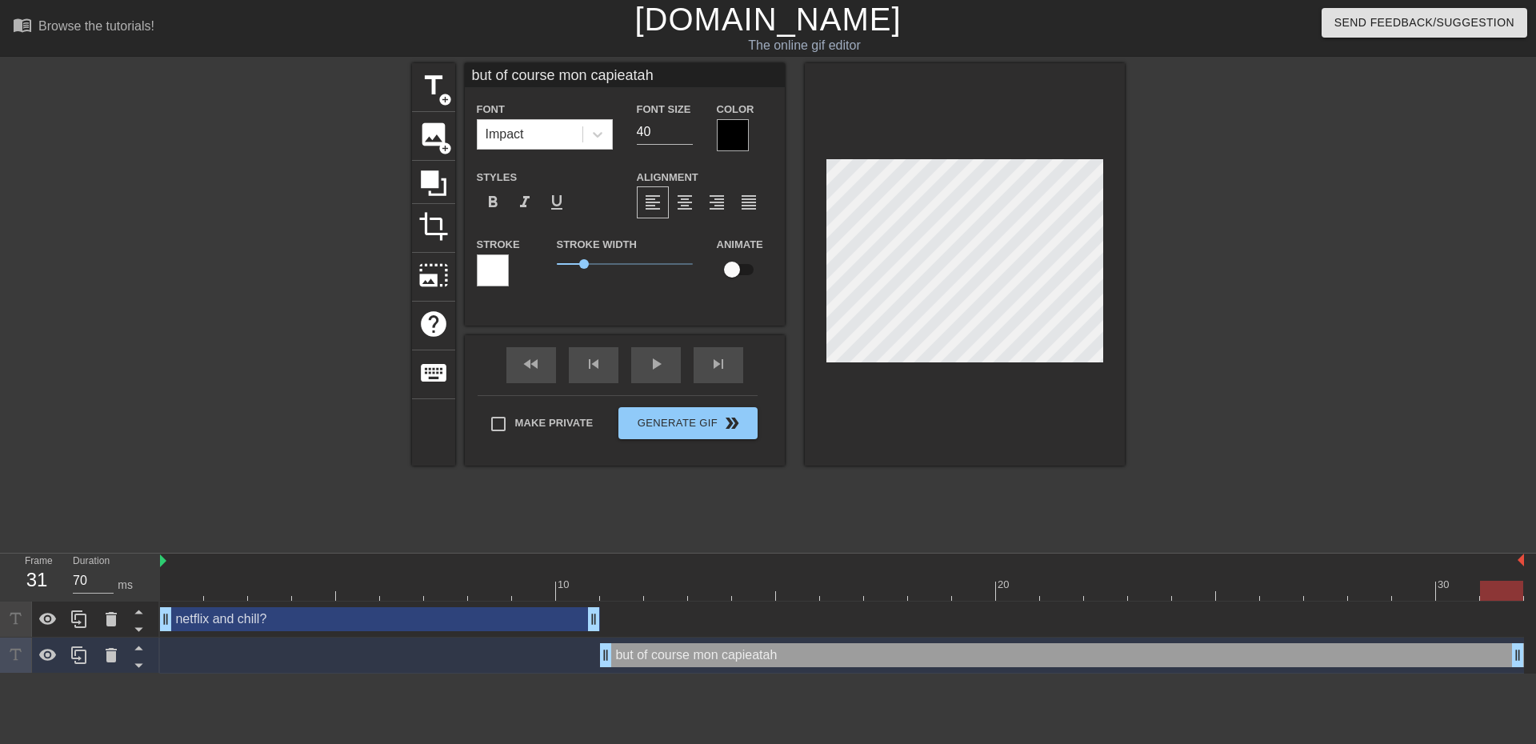
type input "but of course mon capieatahn"
type textarea "but of course mon capieatahn"
click at [685, 135] on input "39" at bounding box center [665, 132] width 56 height 26
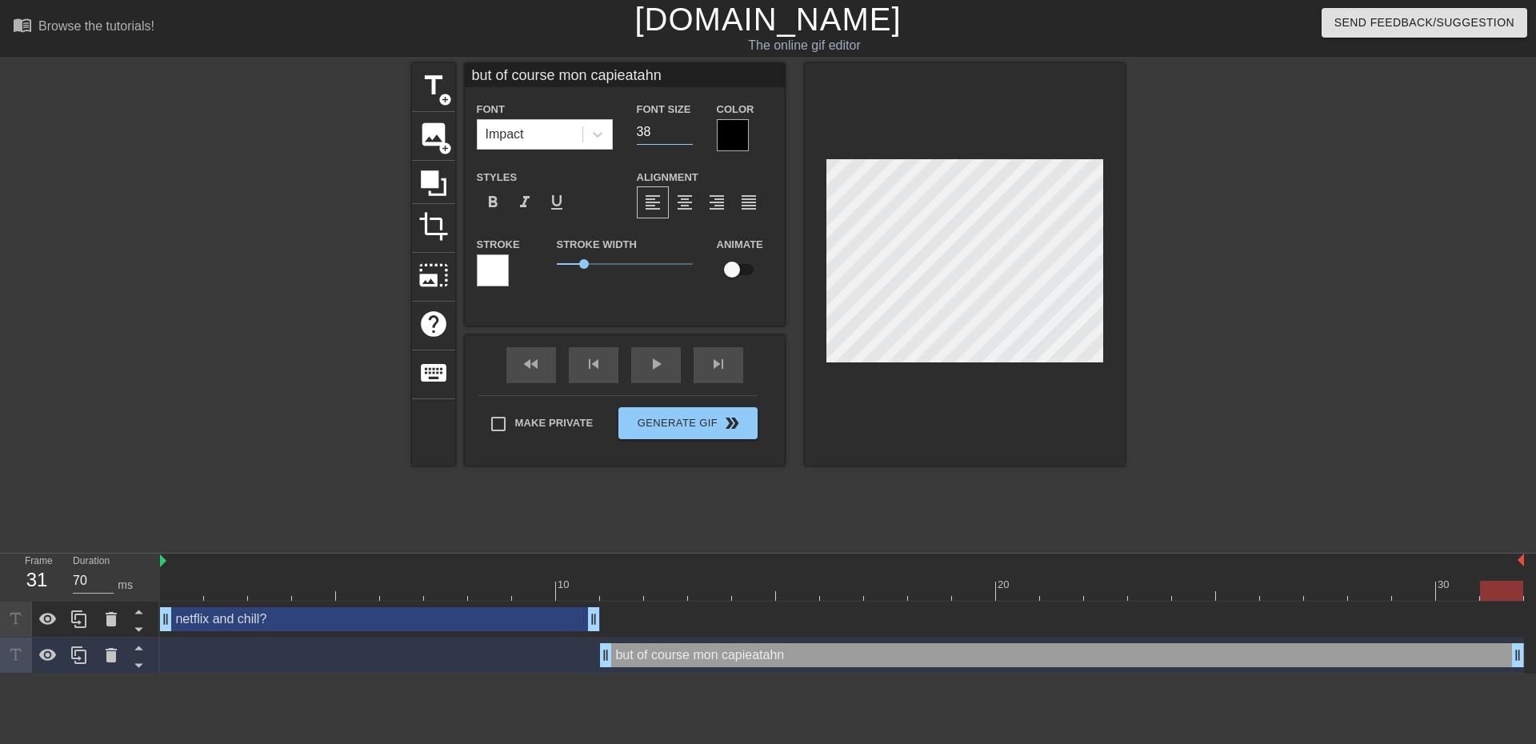
click at [685, 135] on input "38" at bounding box center [665, 132] width 56 height 26
click at [685, 135] on input "37" at bounding box center [665, 132] width 56 height 26
click at [685, 135] on input "36" at bounding box center [665, 132] width 56 height 26
click at [685, 135] on input "35" at bounding box center [665, 132] width 56 height 26
click at [685, 135] on input "34" at bounding box center [665, 132] width 56 height 26
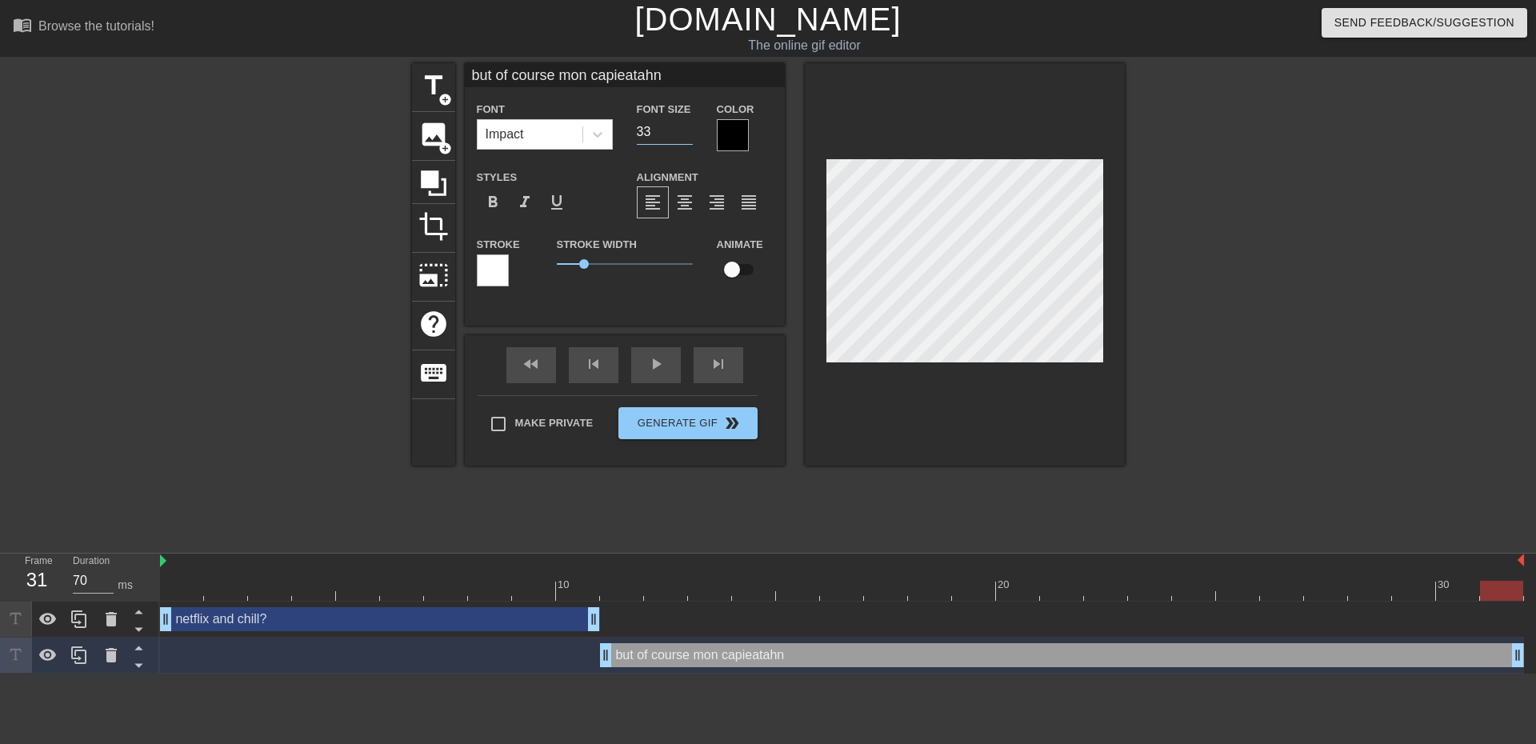
click at [685, 135] on input "33" at bounding box center [665, 132] width 56 height 26
click at [685, 135] on input "32" at bounding box center [665, 132] width 56 height 26
click at [685, 135] on input "31" at bounding box center [665, 132] width 56 height 26
click at [685, 135] on input "30" at bounding box center [665, 132] width 56 height 26
click at [685, 135] on input "29" at bounding box center [665, 132] width 56 height 26
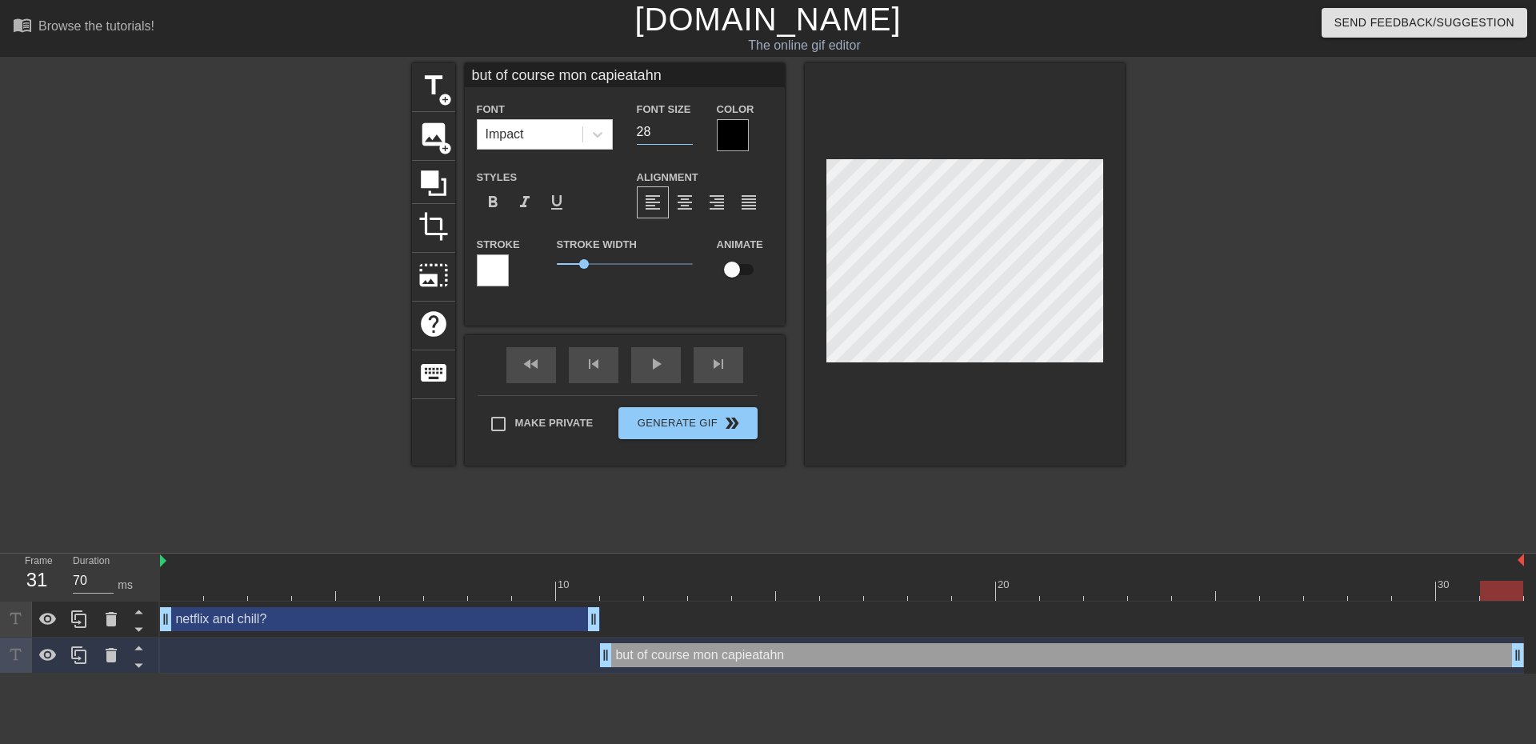
click at [685, 135] on input "28" at bounding box center [665, 132] width 56 height 26
click at [685, 135] on input "27" at bounding box center [665, 132] width 56 height 26
type input "26"
click at [685, 135] on input "26" at bounding box center [665, 132] width 56 height 26
click at [1228, 366] on div at bounding box center [1264, 303] width 240 height 480
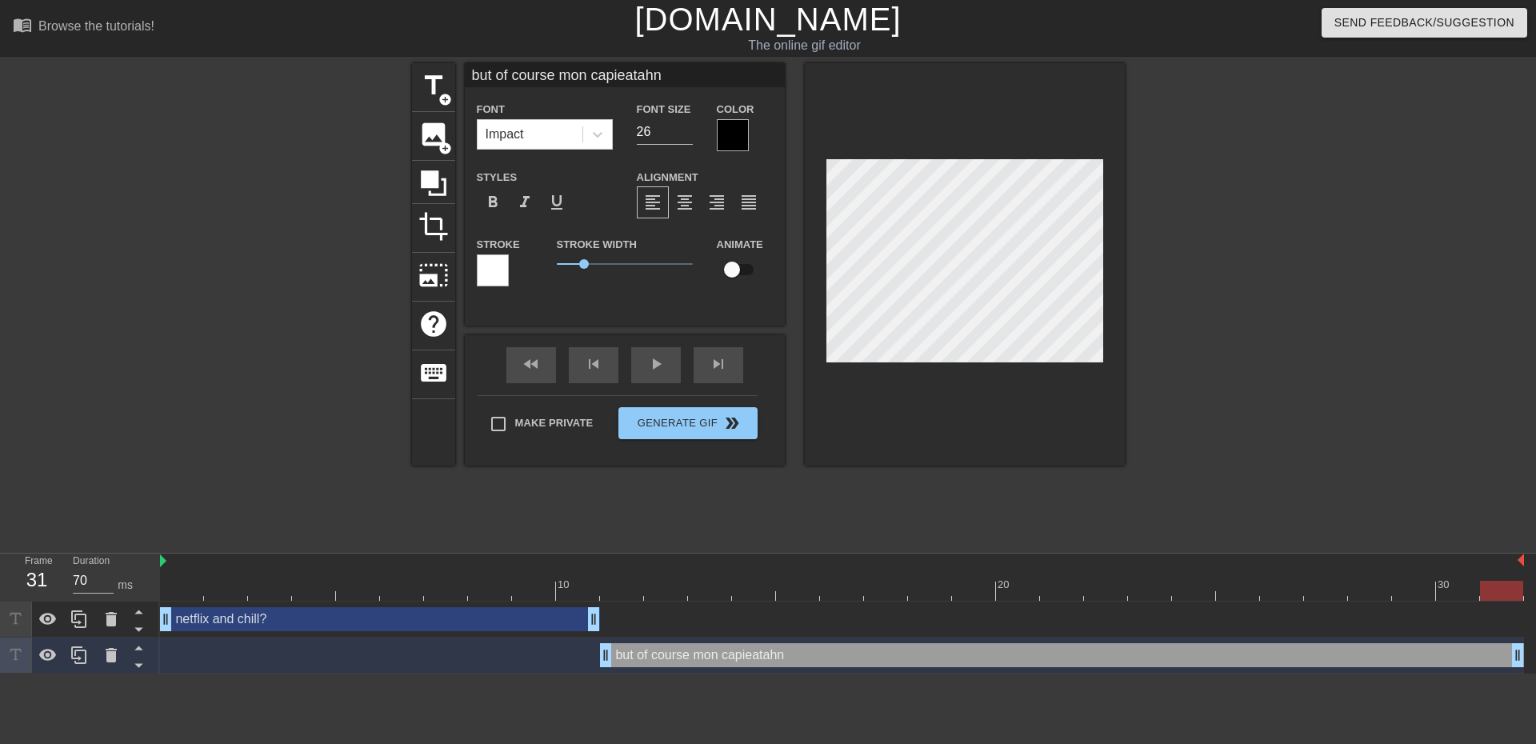
scroll to position [2, 10]
type input "but of course mon capeatahn"
type textarea "but of course mon capeatahn"
click at [1354, 409] on div at bounding box center [1264, 303] width 240 height 480
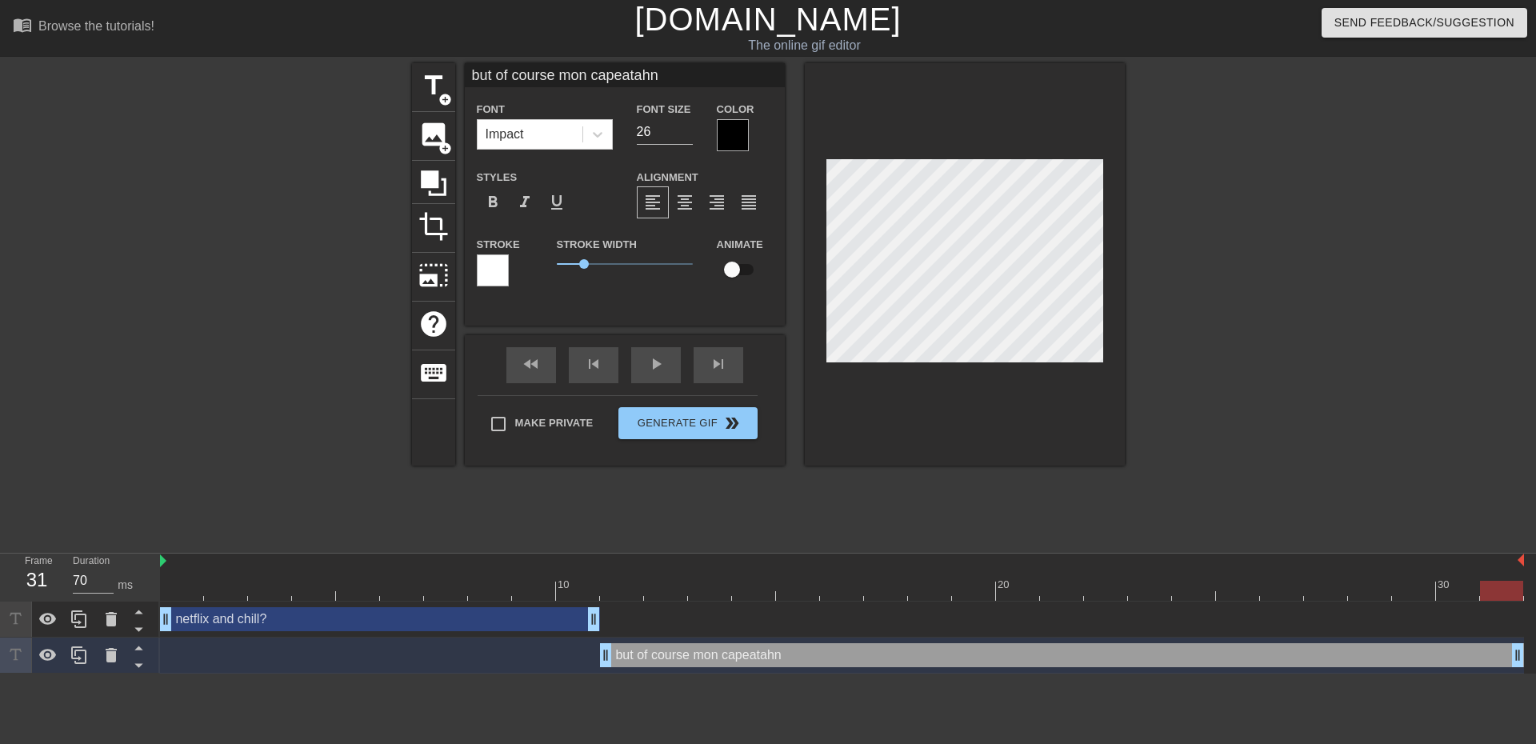
type input "mon capeatahn"
type textarea "mon capeatahn"
type input "tmon capeatahn"
type textarea "t mon capeatahn"
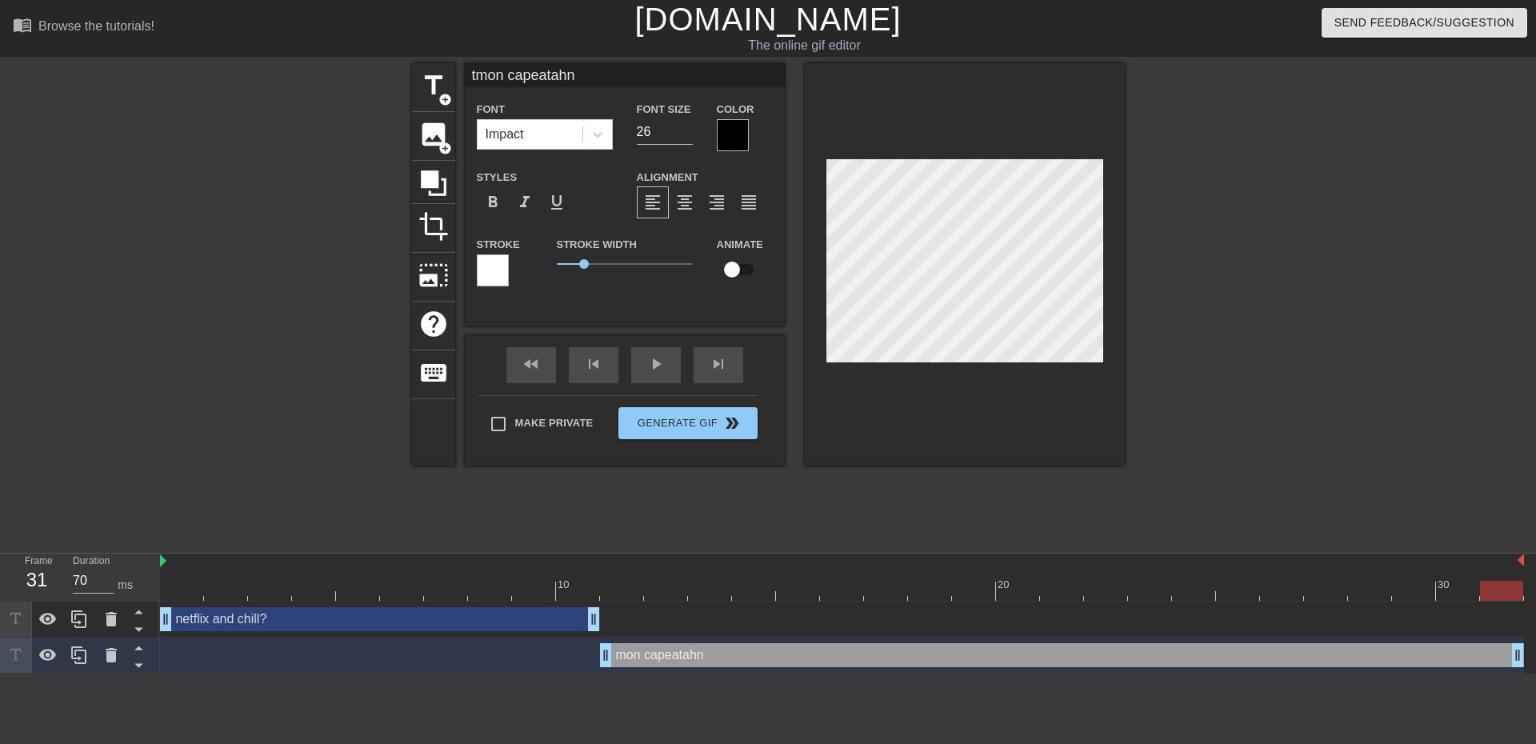
type input "thmon capeatahn"
type textarea "th mon capeatahn"
type input "[PERSON_NAME]"
type textarea "tho mon capeatahn"
type input "thoumon capeatahn"
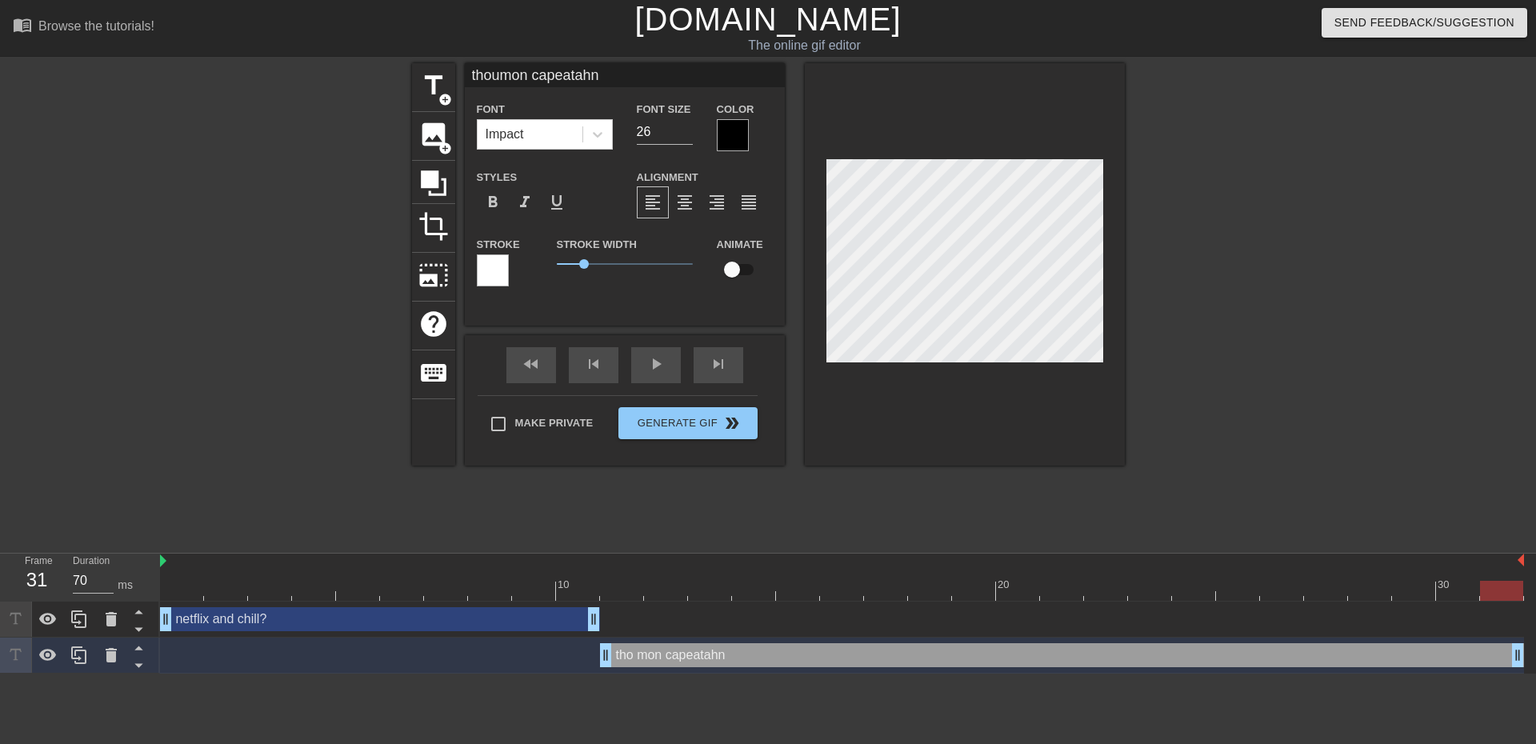
type textarea "thoug mon capeatahn"
type input "thoughmon capeatahn"
type textarea "though mon capeatahn"
type input "thoughtmon capeatahn"
type textarea "thought mon capeatahn"
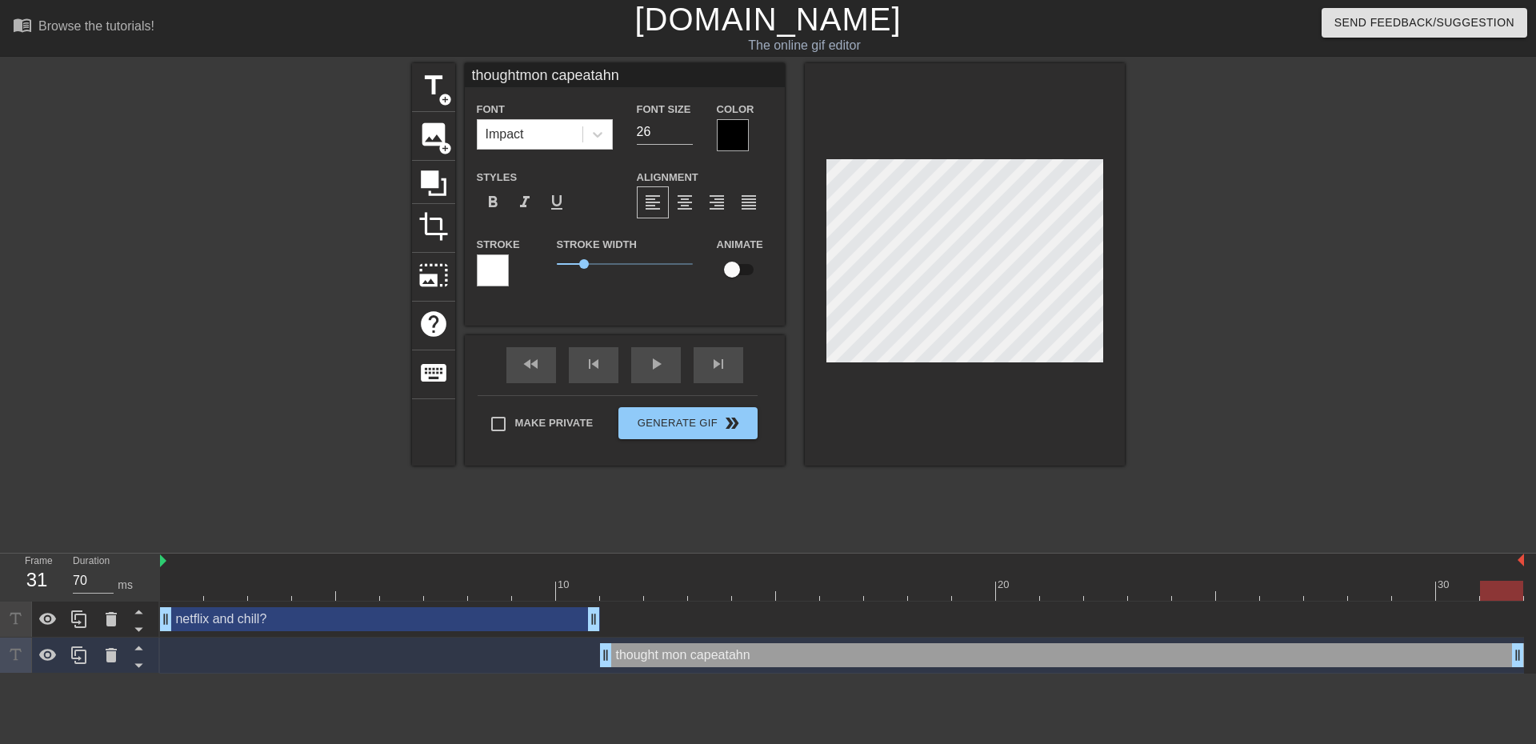
type input "thought mon capeatahn"
type textarea "thought mon capeatahn"
type input "thought ymon capeatahn"
type textarea "thought y mon capeatahn"
type input "thought [PERSON_NAME]"
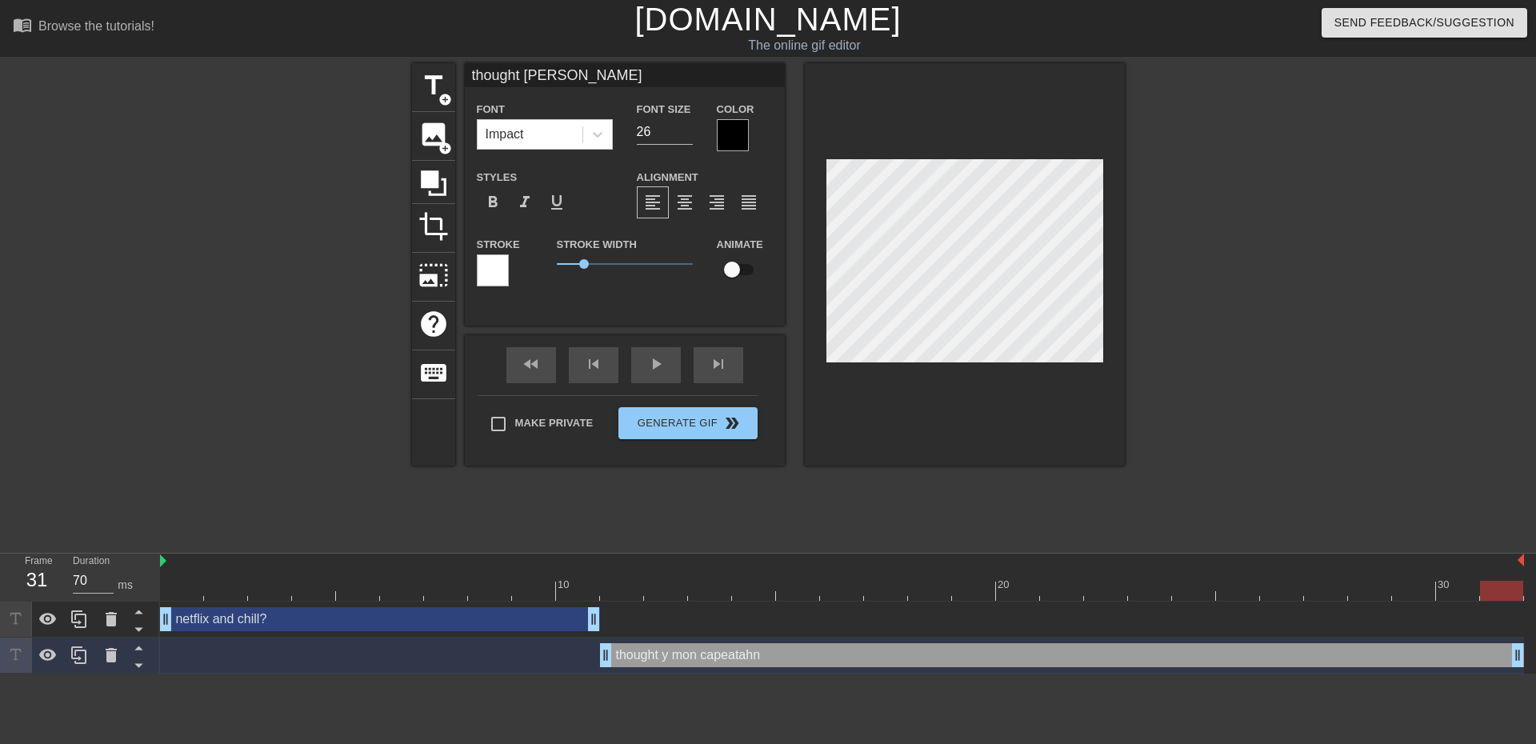
type textarea "thought yo mon capeatahn"
type input "thought [PERSON_NAME]"
type textarea "thought you mon capeatahn"
type input "thought you mon capeatahn"
type textarea "thought you mon capeatahn"
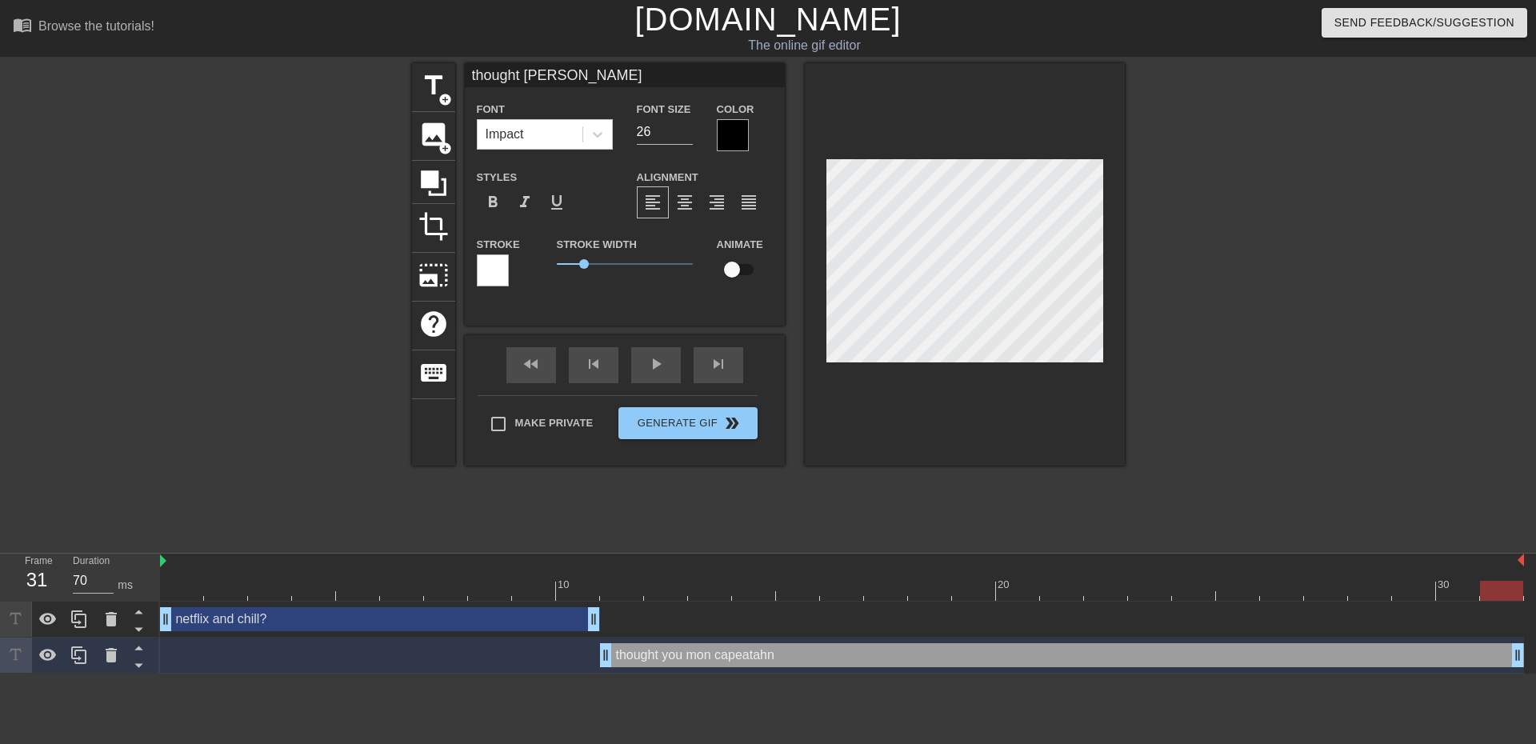
scroll to position [2, 5]
type input "thought [PERSON_NAME]"
type textarea "thought you mon capeatahn"
type input "thought you'mon capeatahn"
type textarea "thought you' mon capeatahn"
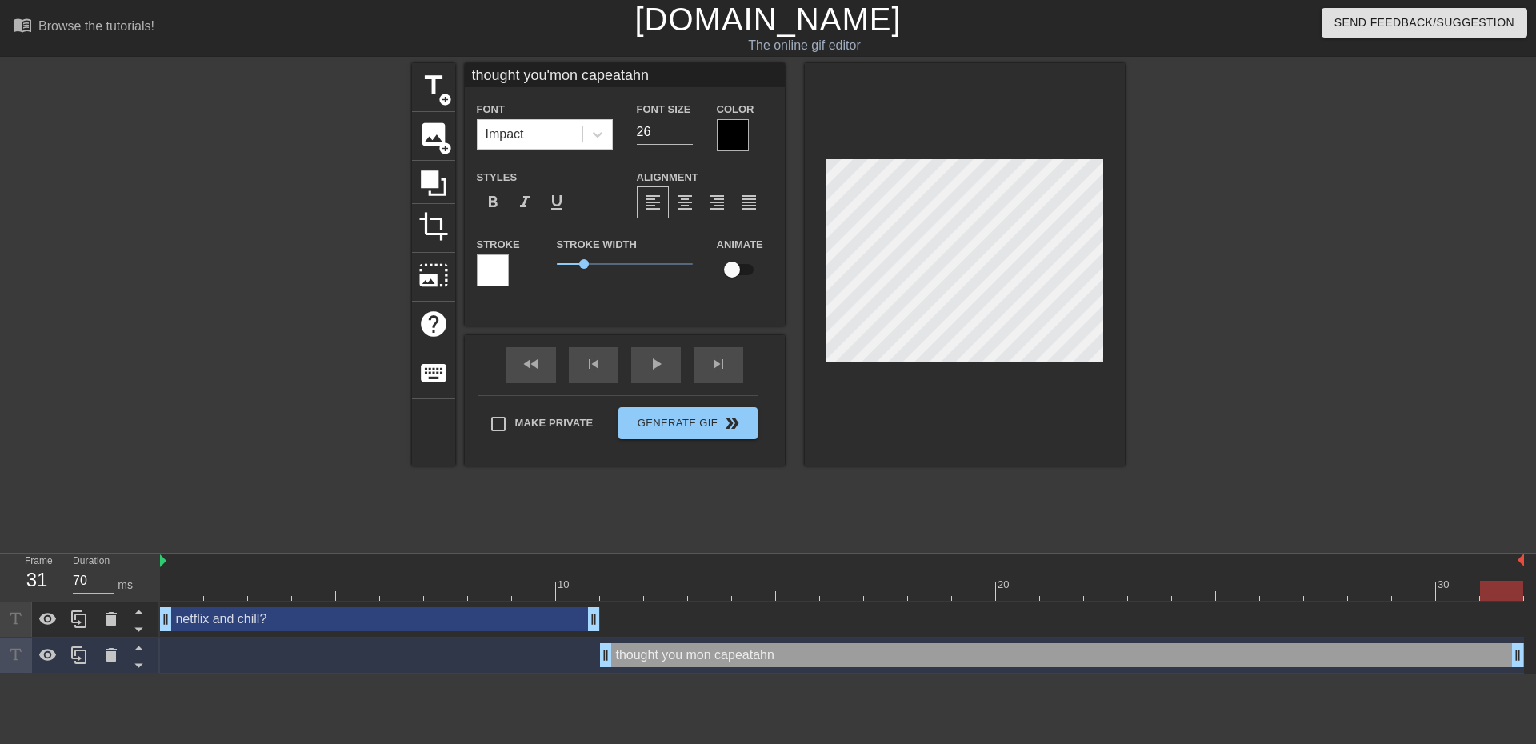
type input "thought you'dmon capeatahn"
type textarea "thought you'd mon [PERSON_NAME]"
type input "thought you'd mon [PERSON_NAME]"
type textarea "thought you'd mon [PERSON_NAME]"
type input "thought you'd nmon capeatahn"
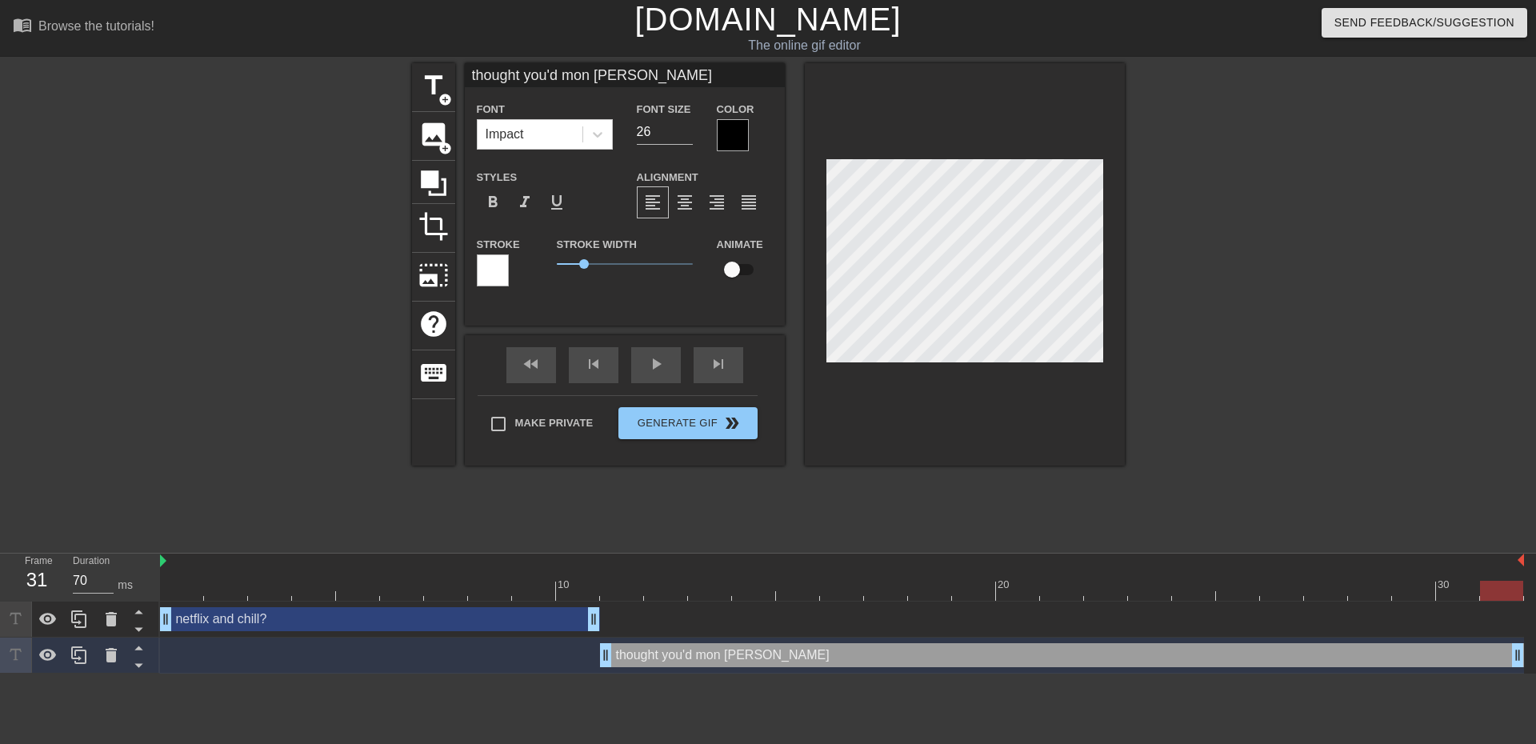
type textarea "thought you'd n mon capeatahn"
type input "thought you'[PERSON_NAME]"
type textarea "thought you'd ne mon capeatahn"
type input "thought you'd nevmon capeatahn"
type textarea "thought you'd nev mon capeatahn"
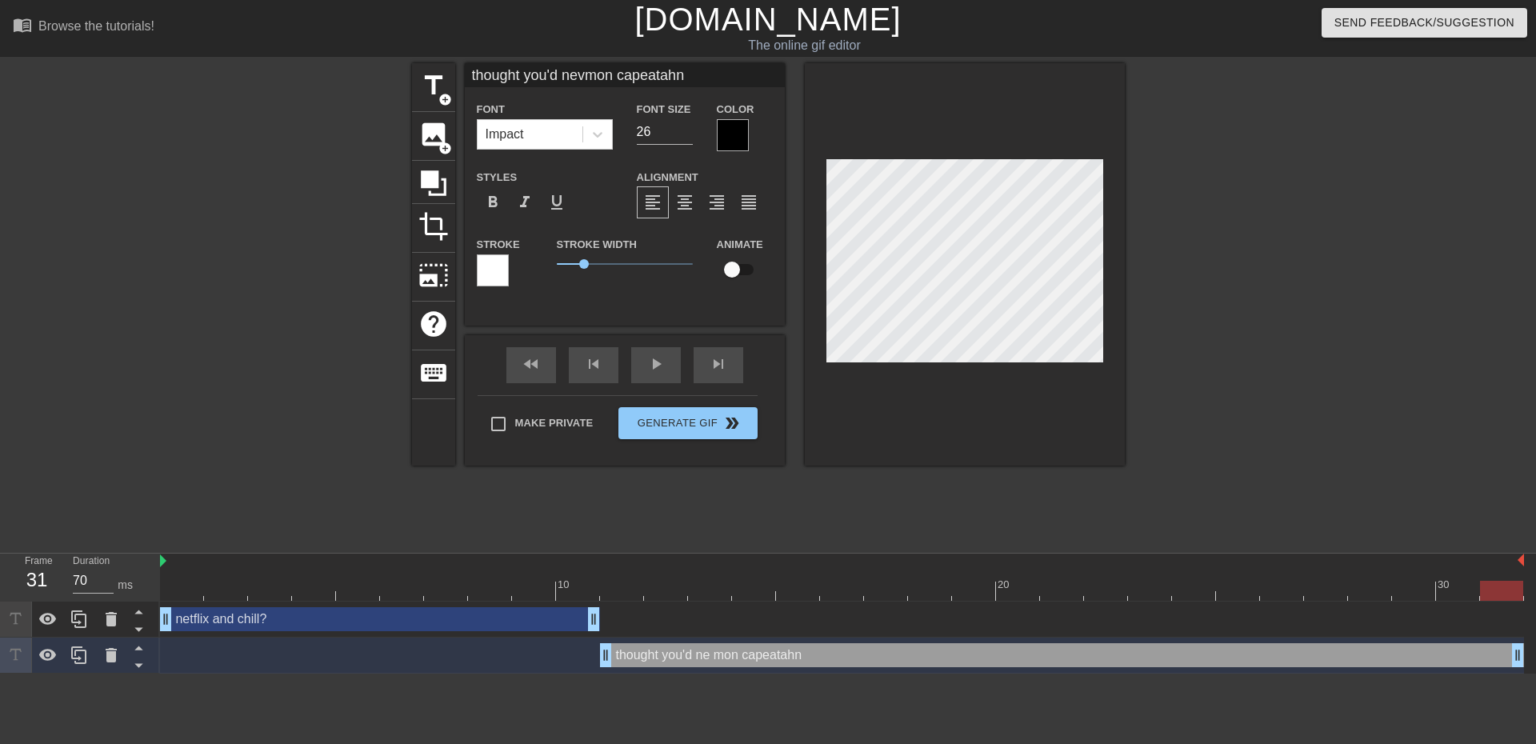
type input "thought you'd [PERSON_NAME]"
type textarea "thought you'd neve mon capeatahn"
type input "thought you'd [PERSON_NAME]"
type textarea "thought you'd never mon capeatahn"
type input "thought you'd never mon capeatahn"
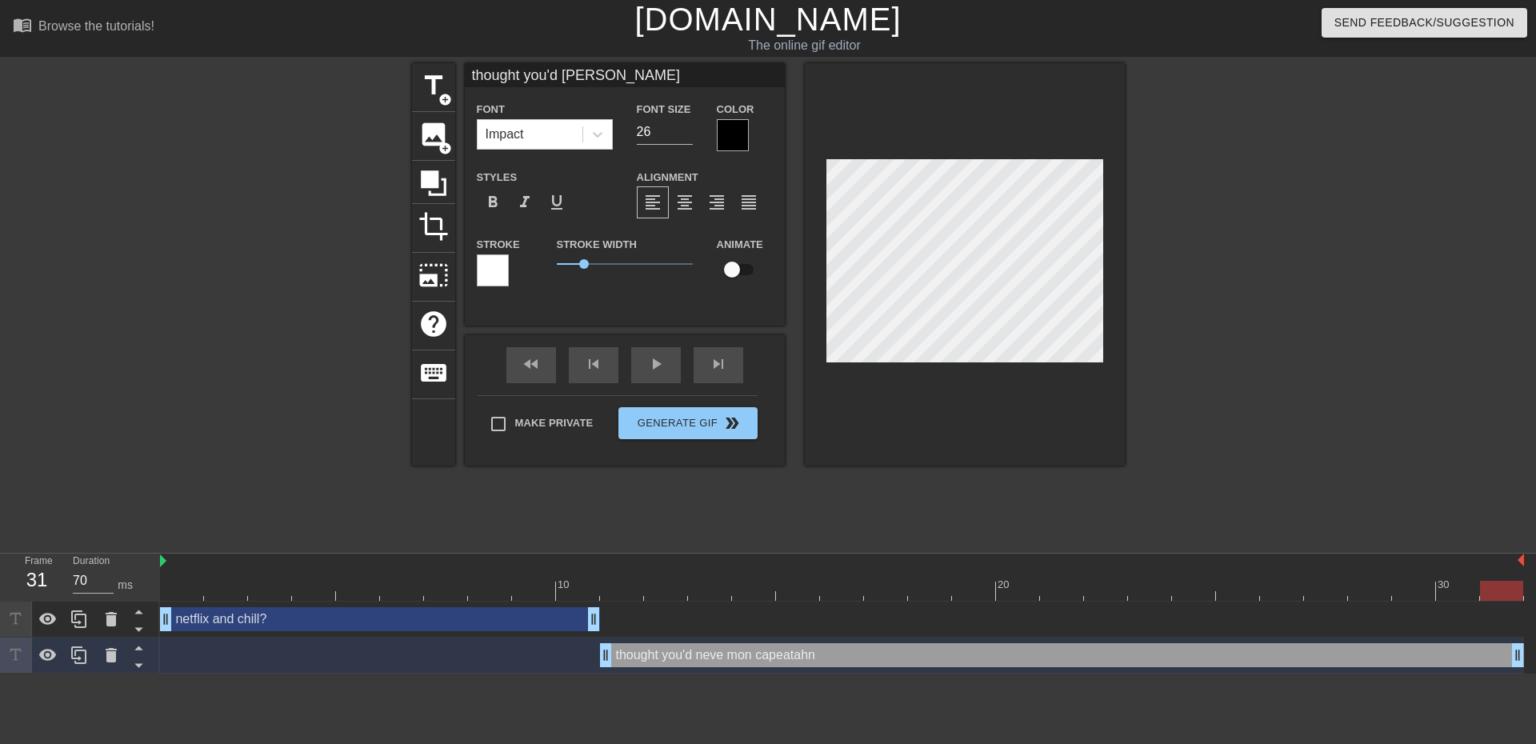
type textarea "thought you'd never mon capeatahn"
type input "thought you'd never [PERSON_NAME]"
type textarea "thought you'd never a mon capeatahn"
type input "thought you'd never [PERSON_NAME]"
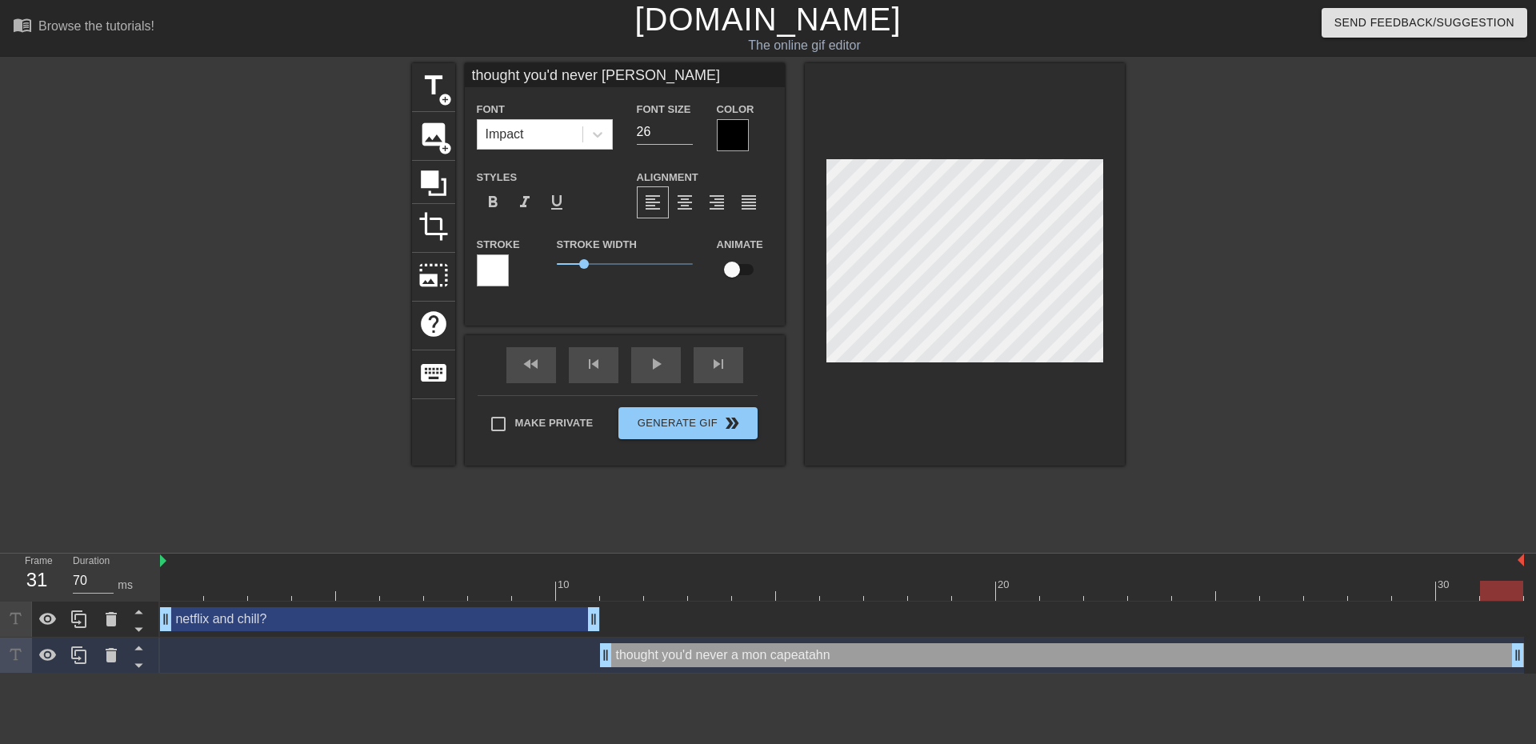
type textarea "thought you'd never as mon capeatahn"
type input "thought you'd never [PERSON_NAME]"
type textarea "thought you'd never ask mon capeatahn"
click at [678, 195] on span "format_align_center" at bounding box center [684, 202] width 19 height 19
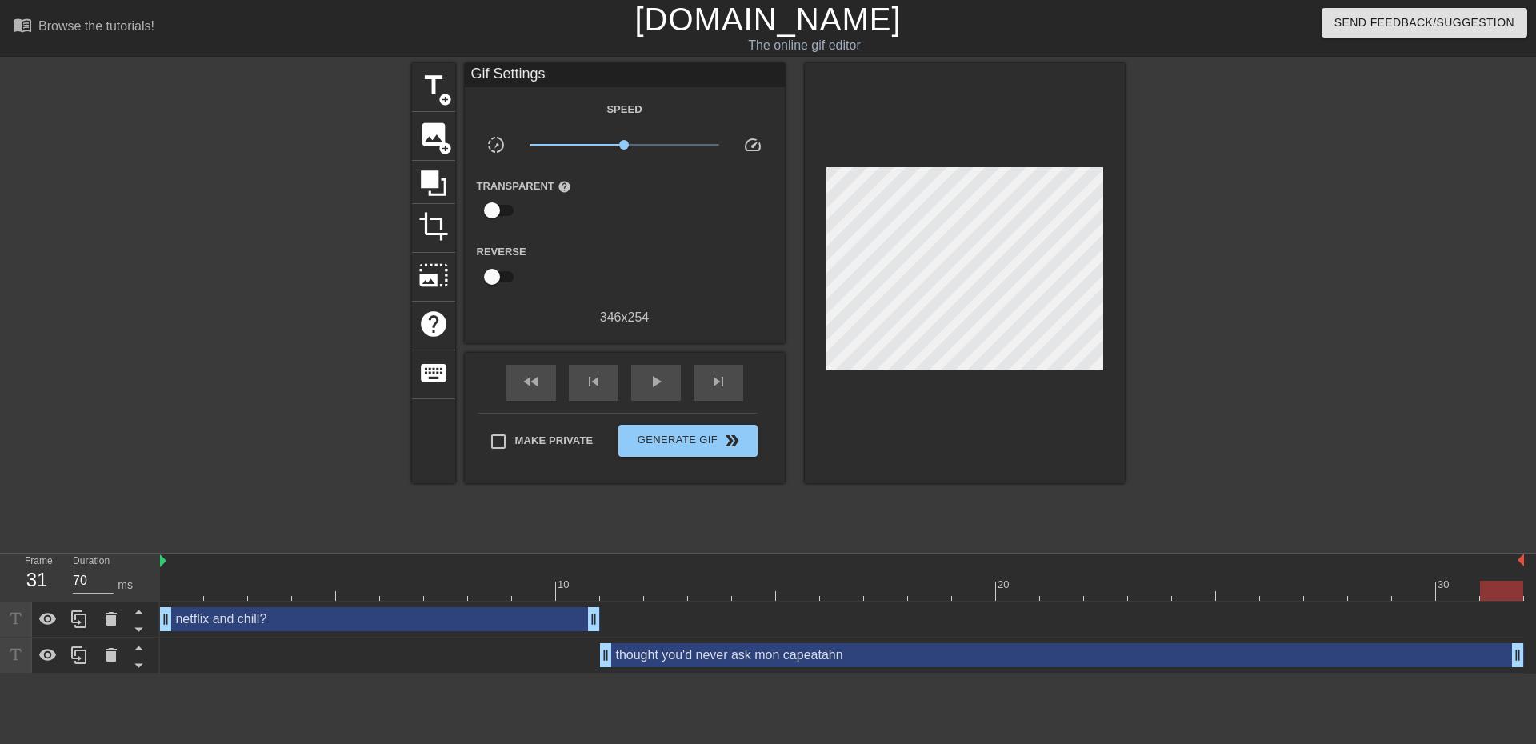
click at [1176, 310] on div at bounding box center [1264, 303] width 240 height 480
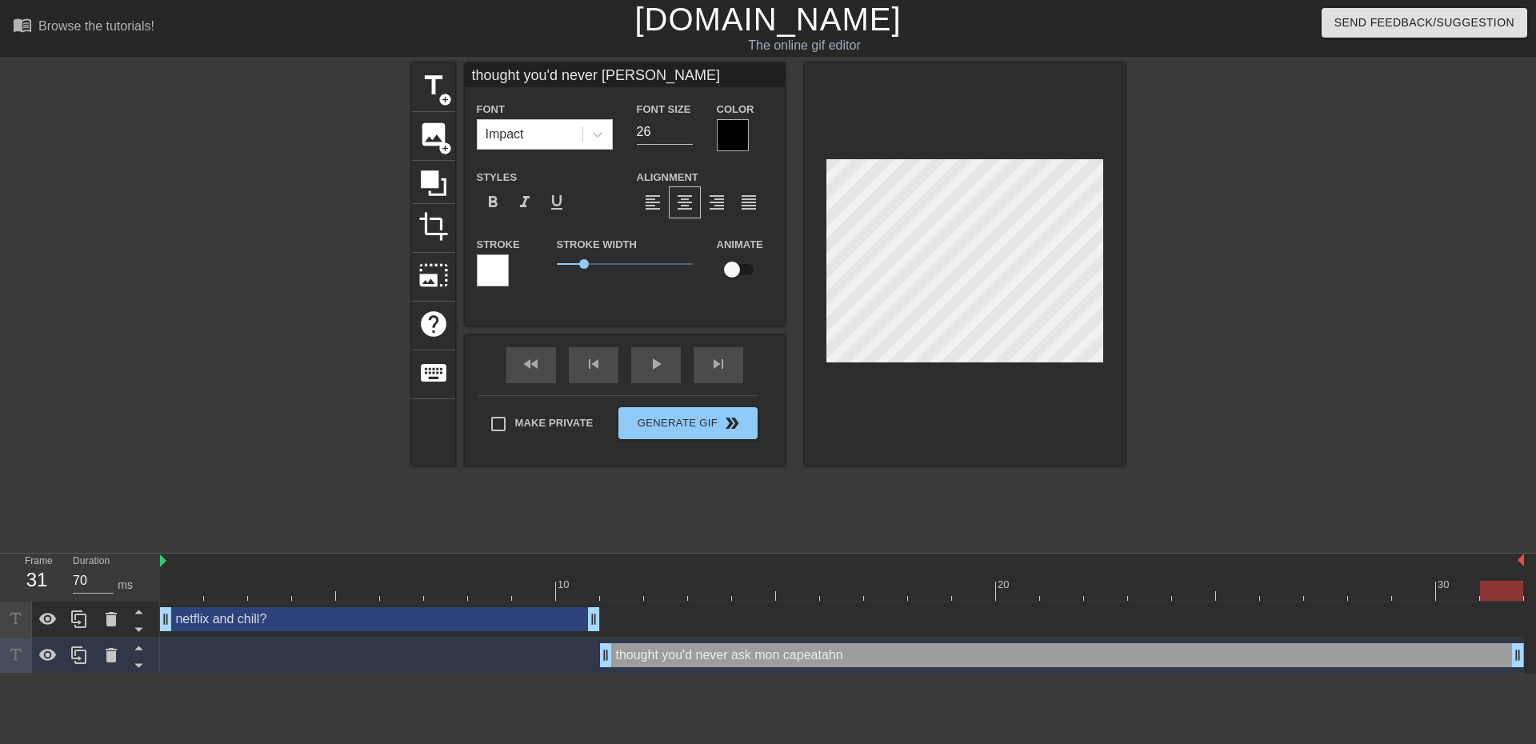
scroll to position [2, 6]
type input "thought you'd never [PERSON_NAME]"
type textarea "thought you'd never ask mon capeataahn"
type input "thought you'd never [PERSON_NAME]"
type textarea "thought you'd never ask mon capeataaahn"
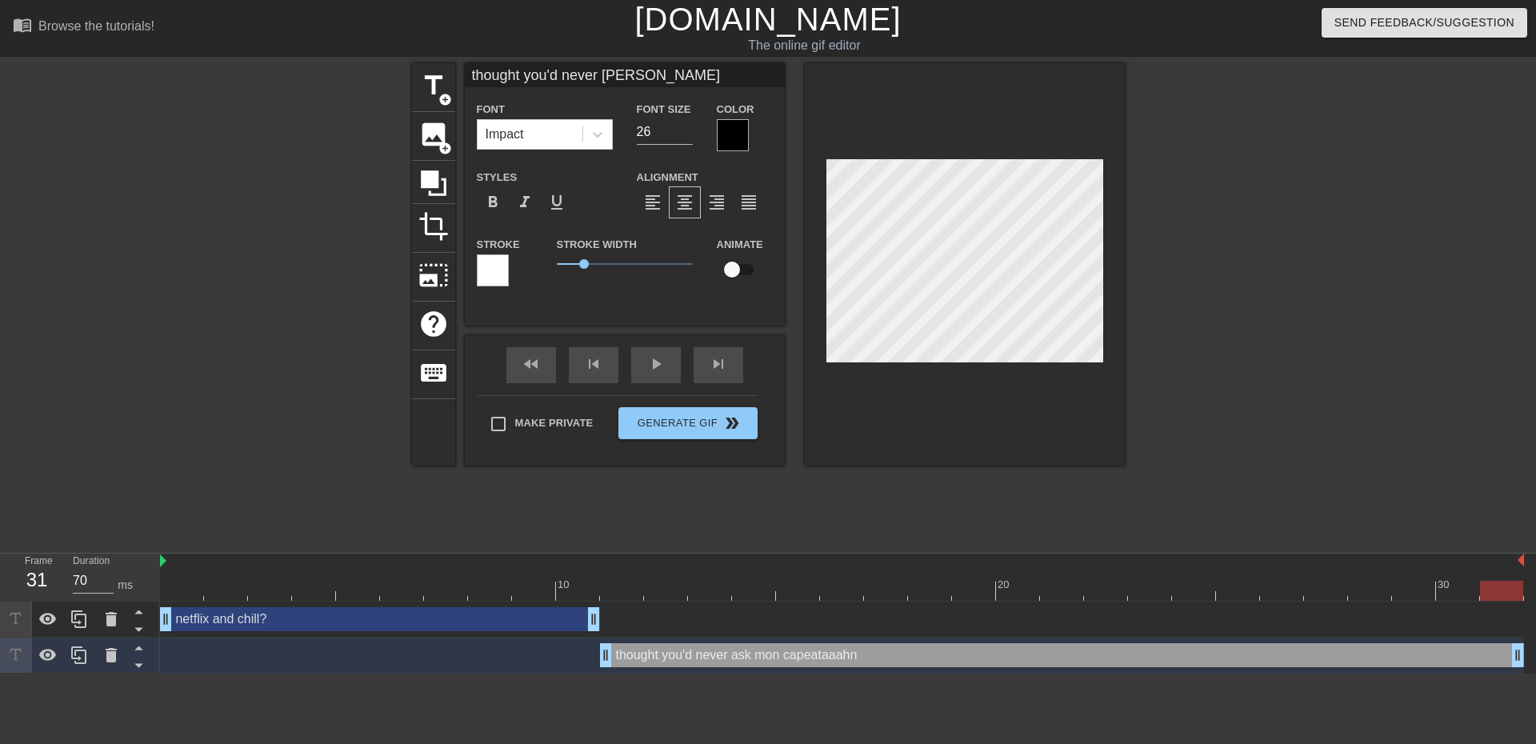
type input "thought you'd never askmon capeataaaahn"
type textarea "thought you'd never ask mon capeataaaahn"
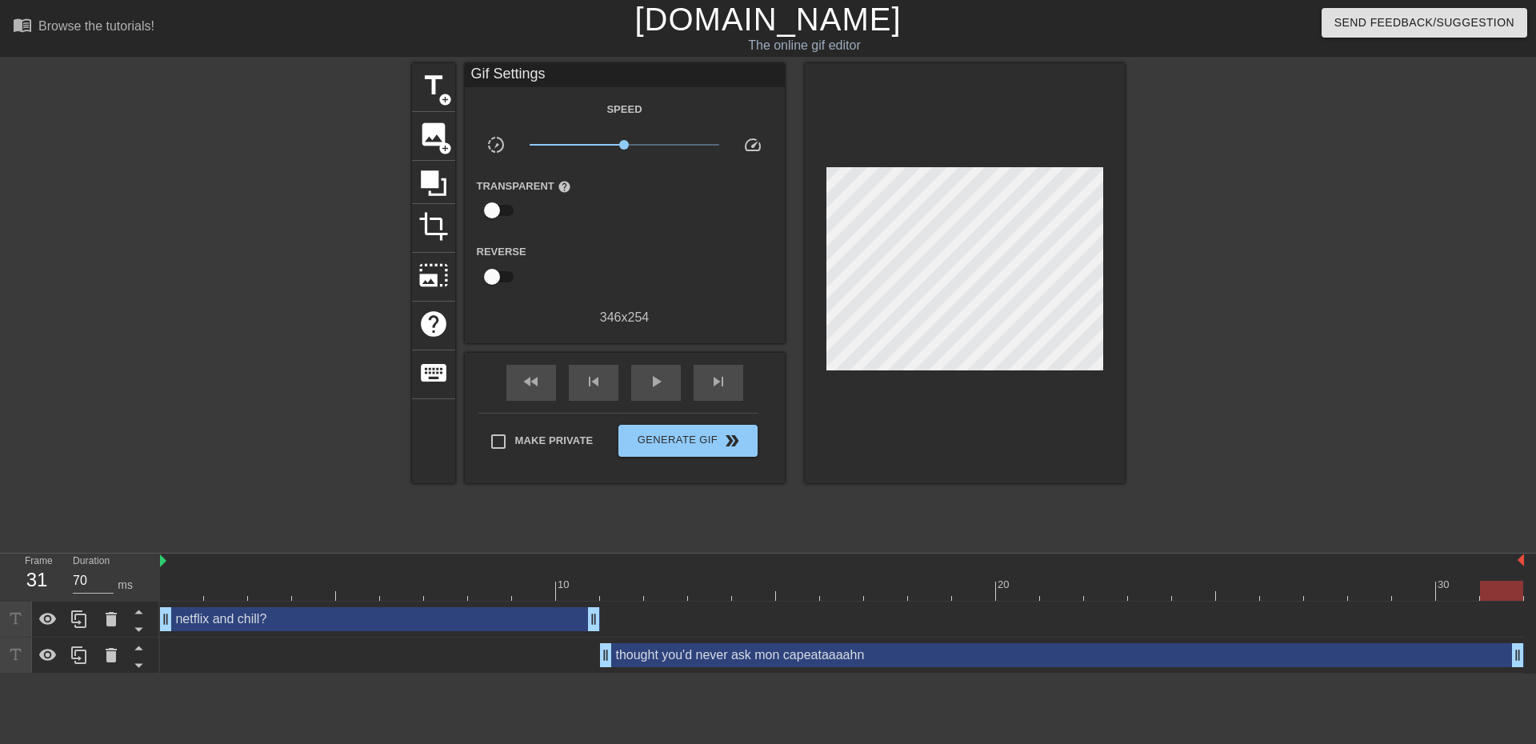
click at [1342, 428] on div at bounding box center [1264, 303] width 240 height 480
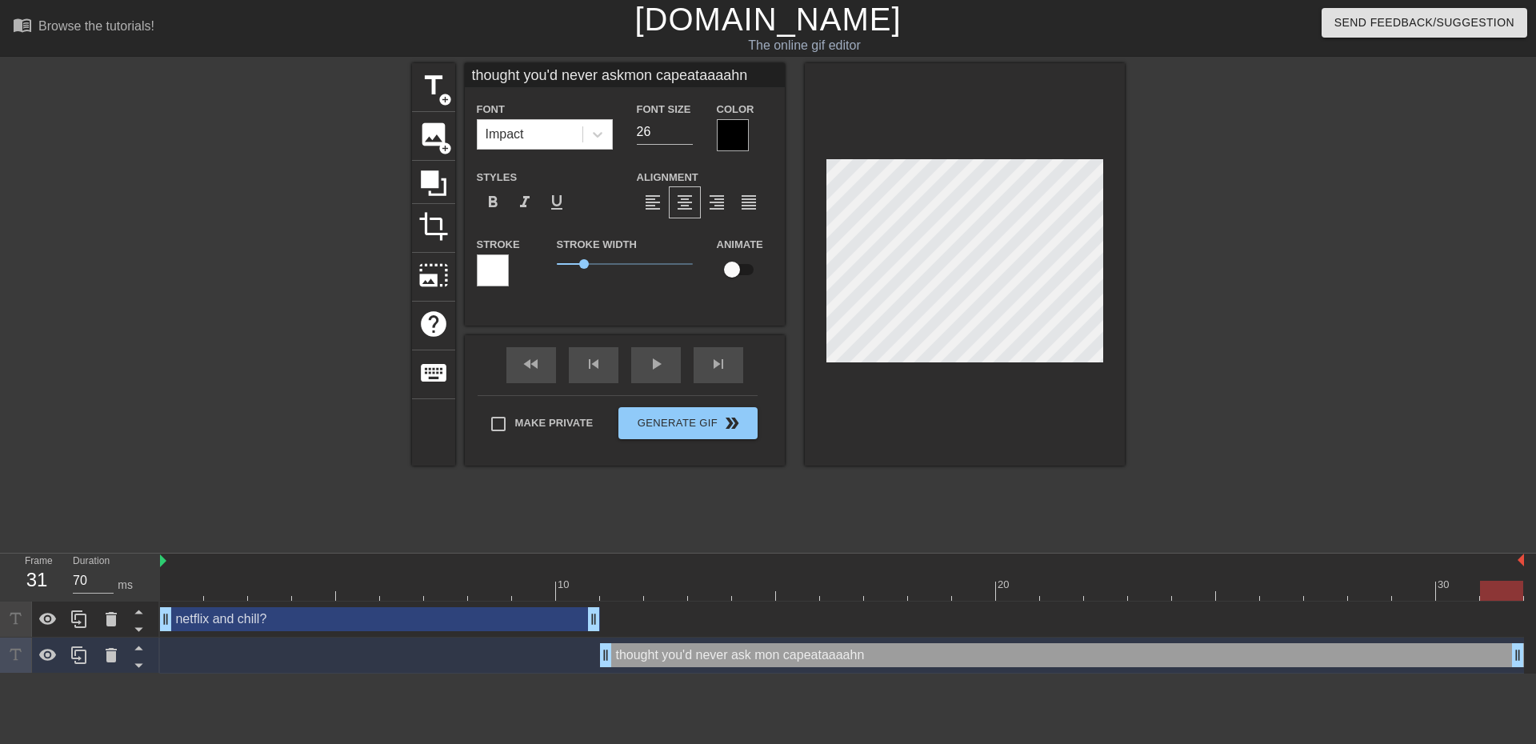
scroll to position [2, 2]
click at [1298, 369] on div at bounding box center [1264, 303] width 240 height 480
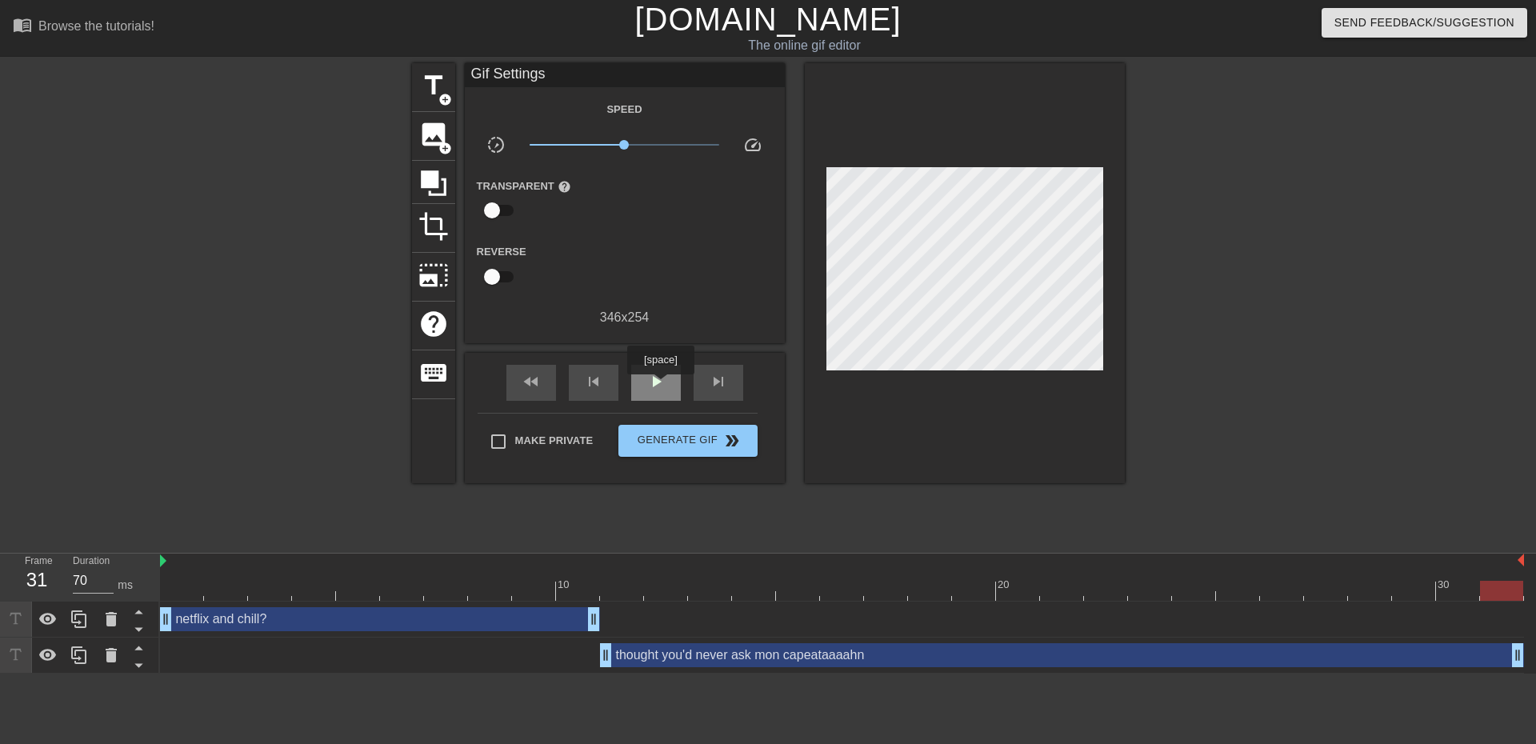
click at [657, 382] on span "play_arrow" at bounding box center [655, 381] width 19 height 19
drag, startPoint x: 623, startPoint y: 146, endPoint x: 585, endPoint y: 154, distance: 39.2
click at [585, 154] on div "x0.380" at bounding box center [624, 147] width 214 height 25
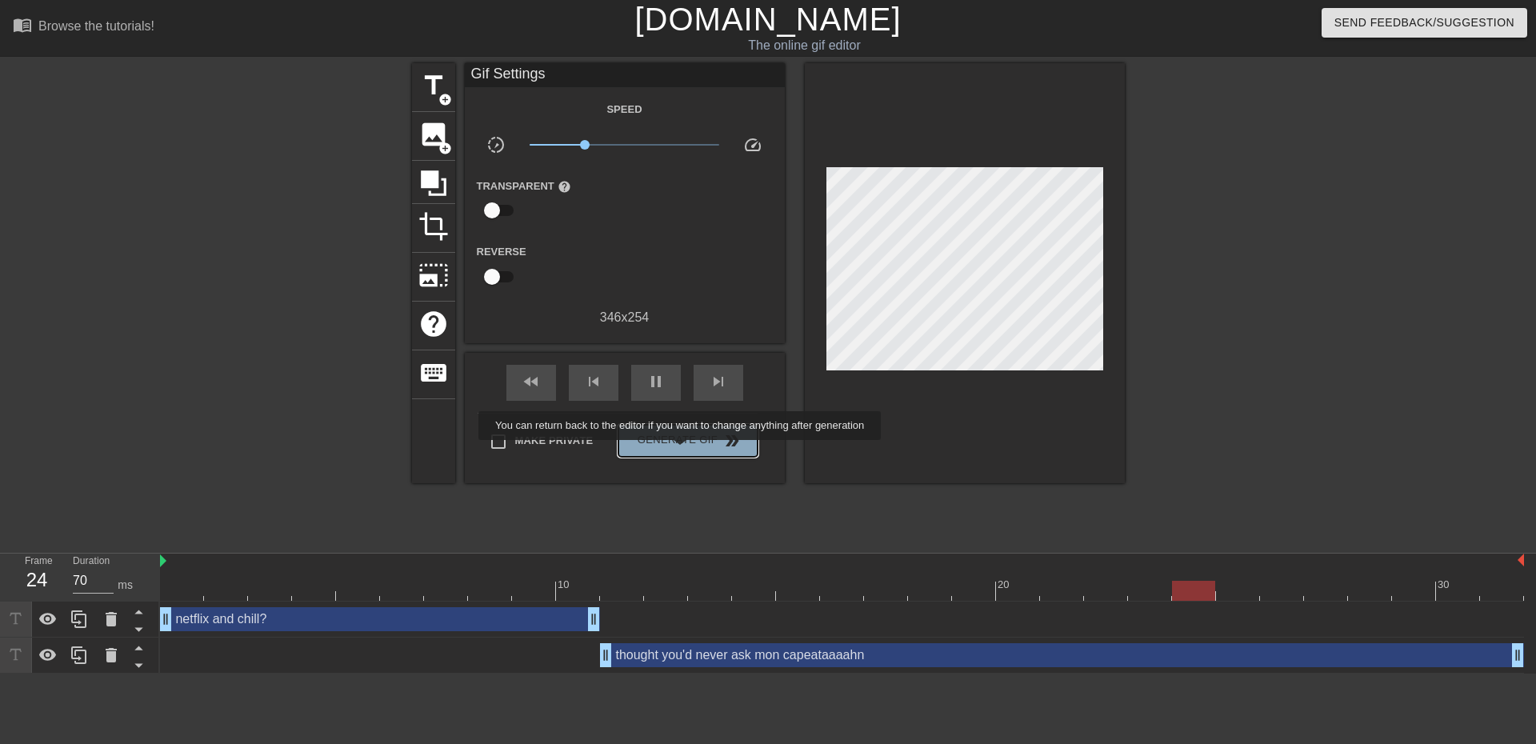
click at [681, 451] on button "Generate Gif double_arrow" at bounding box center [687, 441] width 138 height 32
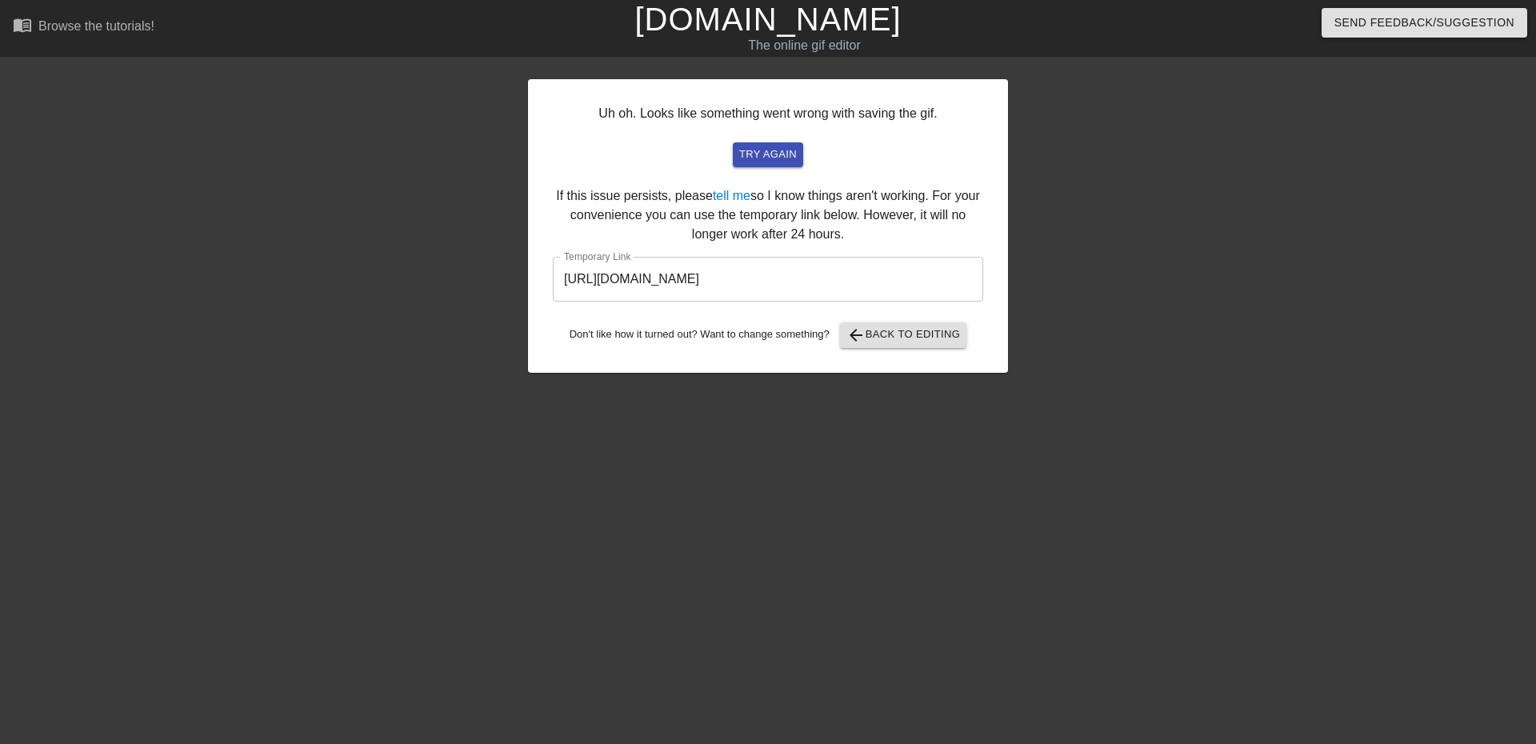
click at [883, 287] on input "[URL][DOMAIN_NAME]" at bounding box center [768, 279] width 430 height 45
click at [885, 286] on input "[URL][DOMAIN_NAME]" at bounding box center [768, 279] width 430 height 45
